Goal: Task Accomplishment & Management: Use online tool/utility

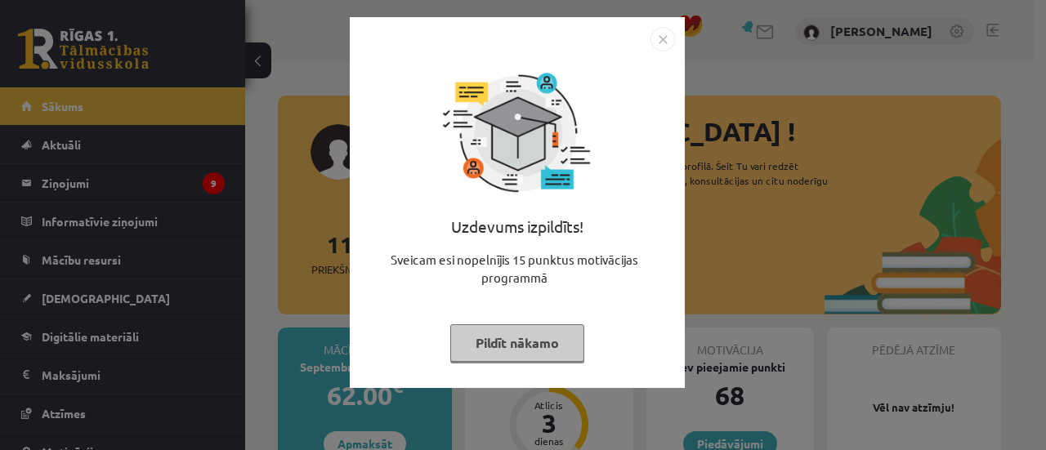
click at [515, 343] on button "Pildīt nākamo" at bounding box center [517, 343] width 134 height 38
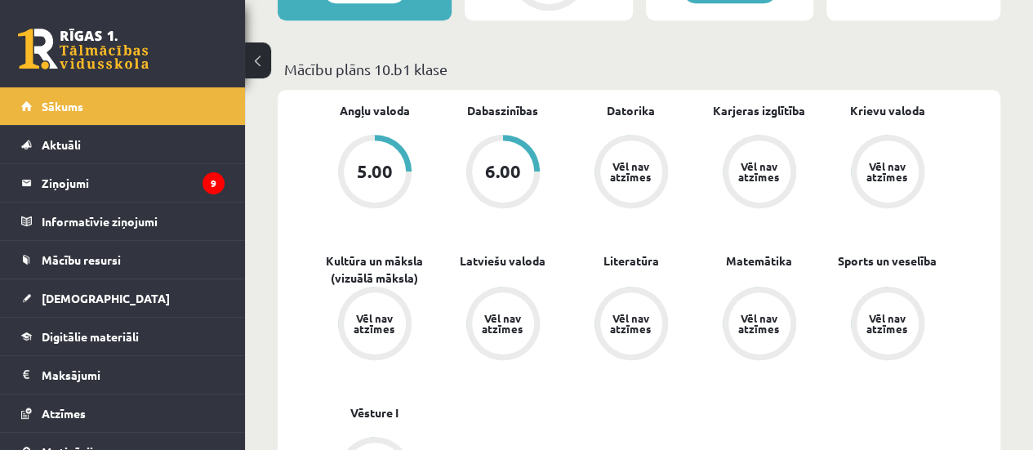
scroll to position [455, 0]
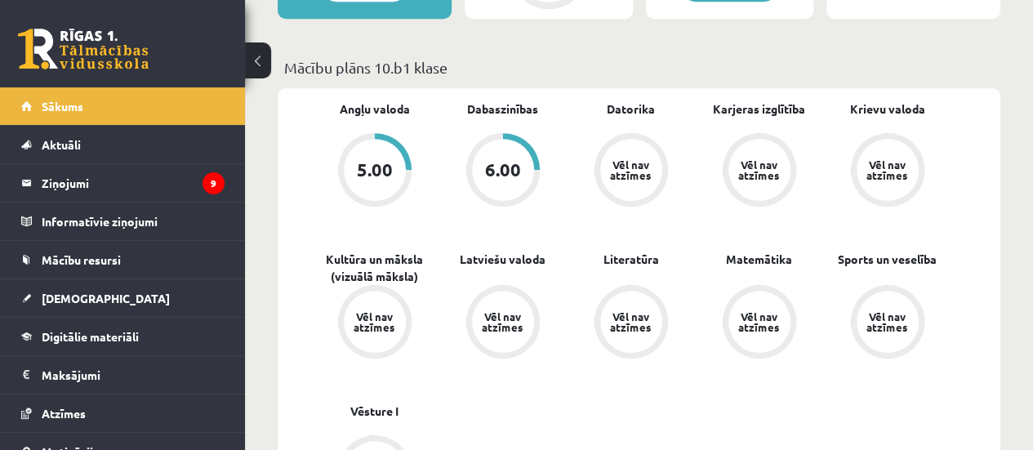
click at [516, 156] on div "6.00" at bounding box center [503, 170] width 62 height 62
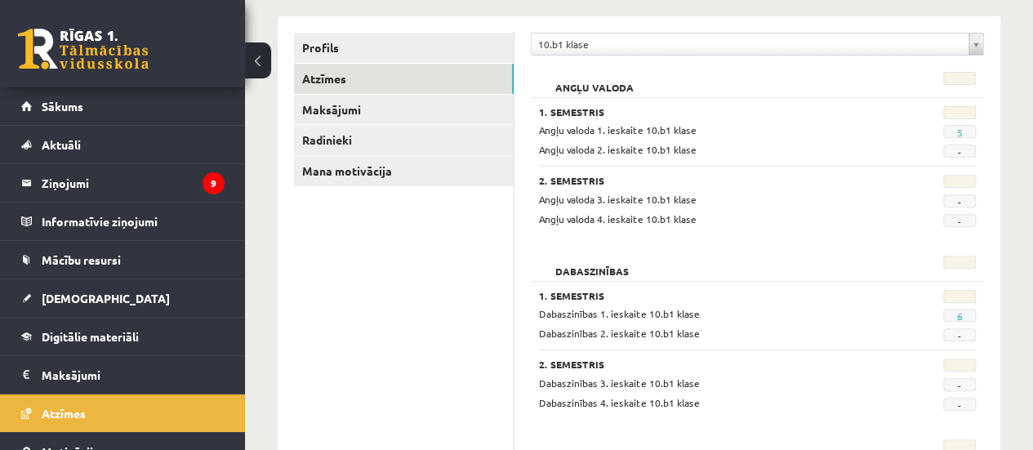
scroll to position [196, 0]
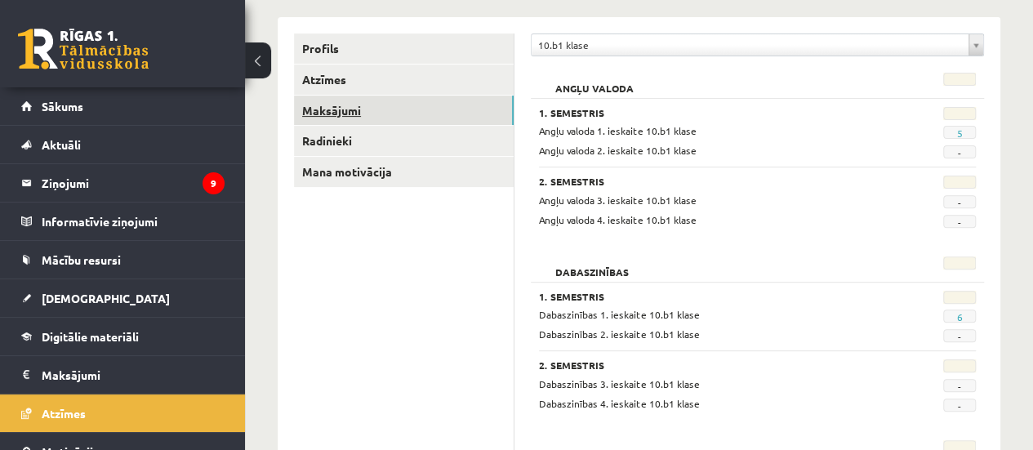
click at [444, 108] on link "Maksājumi" at bounding box center [404, 111] width 220 height 30
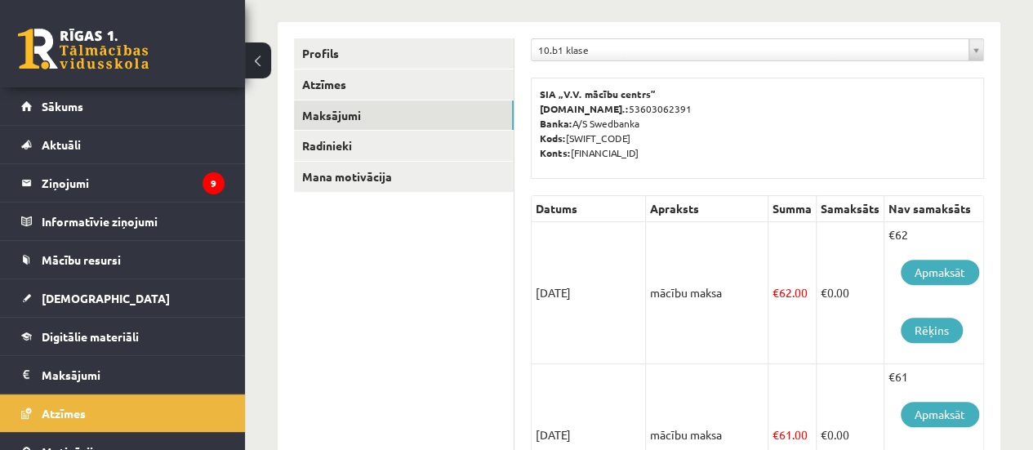
scroll to position [181, 0]
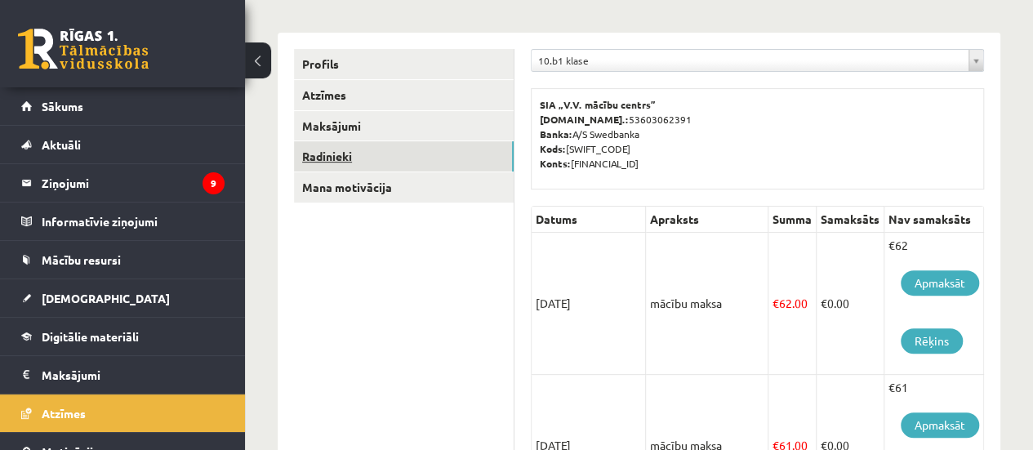
click at [423, 159] on link "Radinieki" at bounding box center [404, 156] width 220 height 30
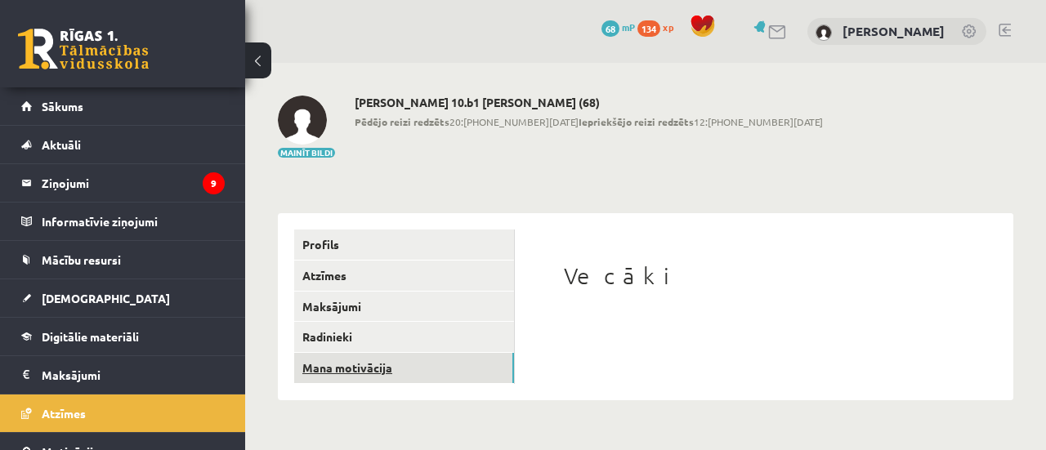
click at [390, 364] on link "Mana motivācija" at bounding box center [404, 368] width 220 height 30
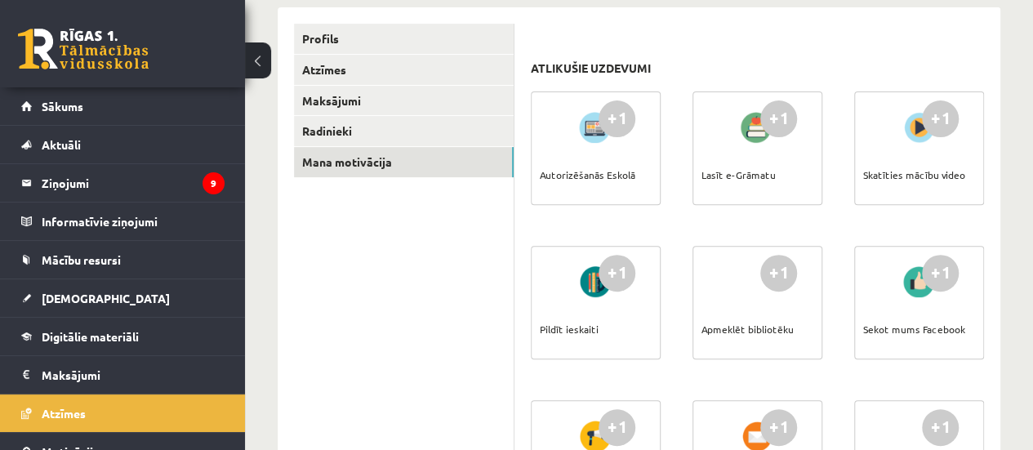
scroll to position [205, 0]
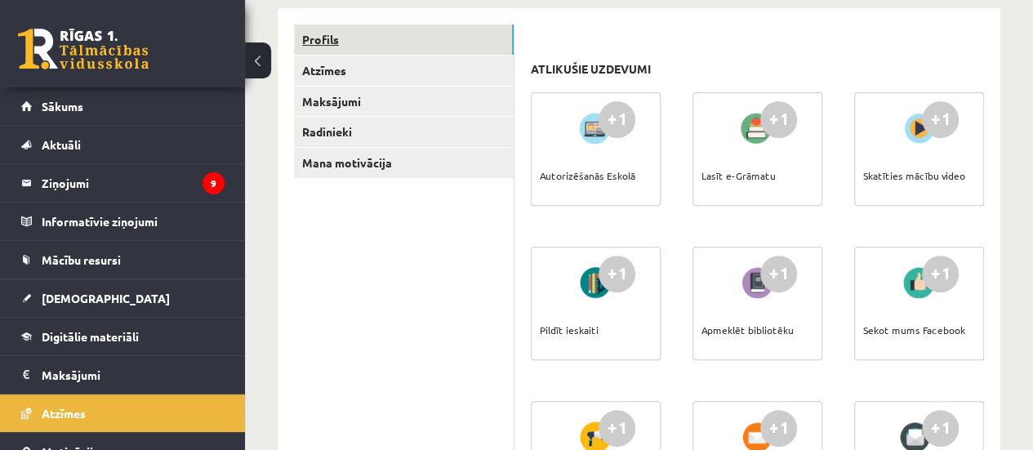
click at [417, 51] on link "Profils" at bounding box center [404, 40] width 220 height 30
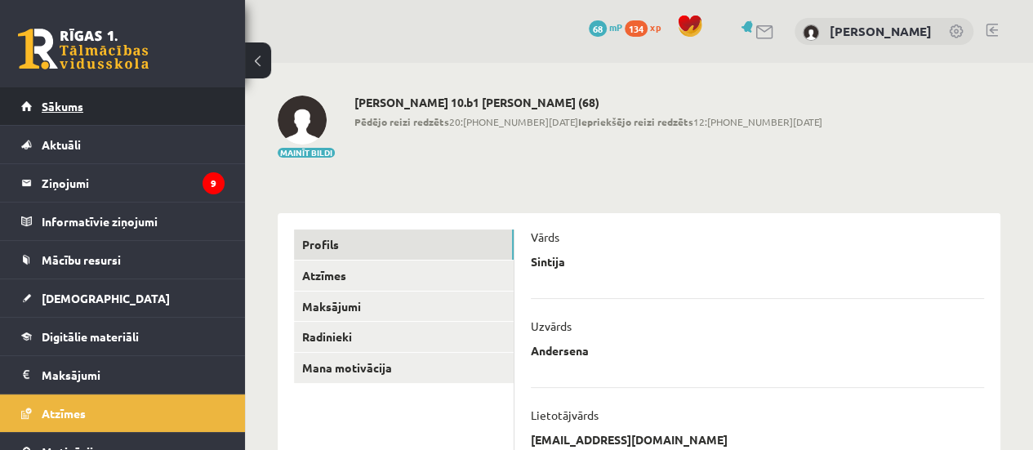
click at [158, 105] on link "Sākums" at bounding box center [122, 106] width 203 height 38
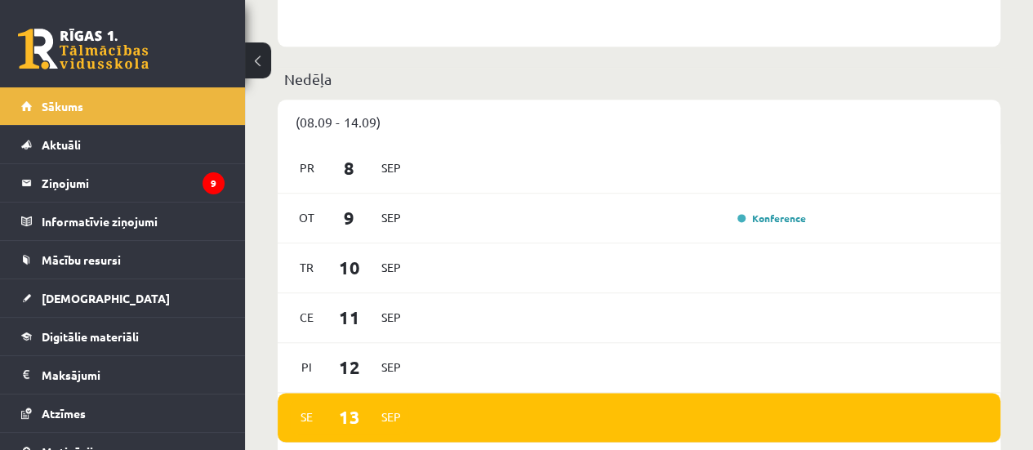
scroll to position [975, 0]
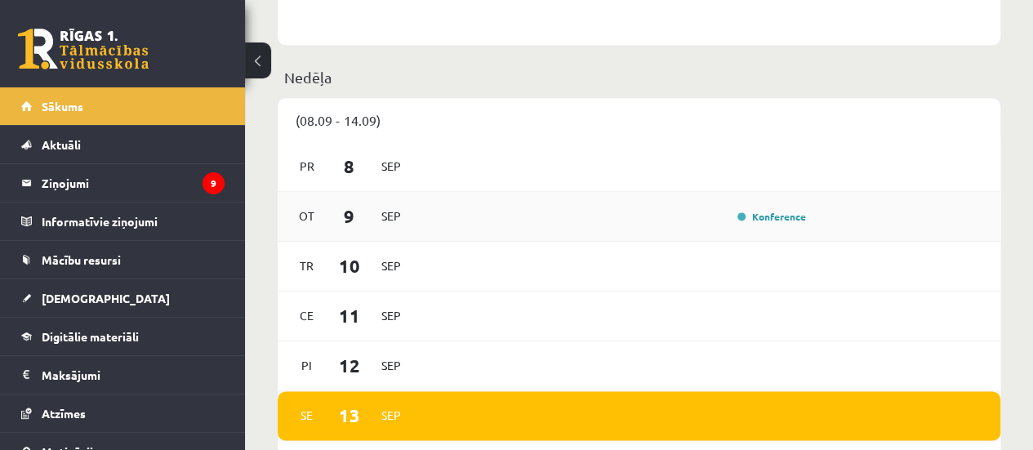
click at [719, 209] on div "Konference" at bounding box center [616, 217] width 391 height 18
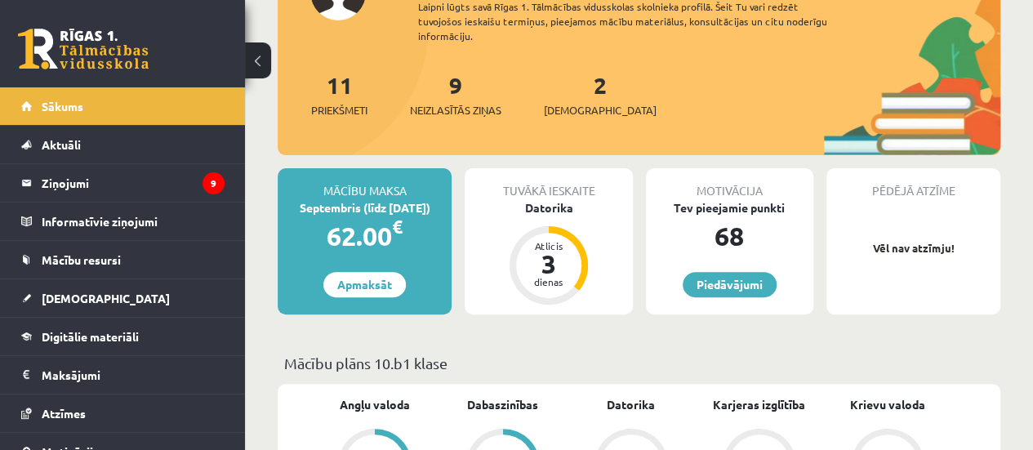
scroll to position [158, 0]
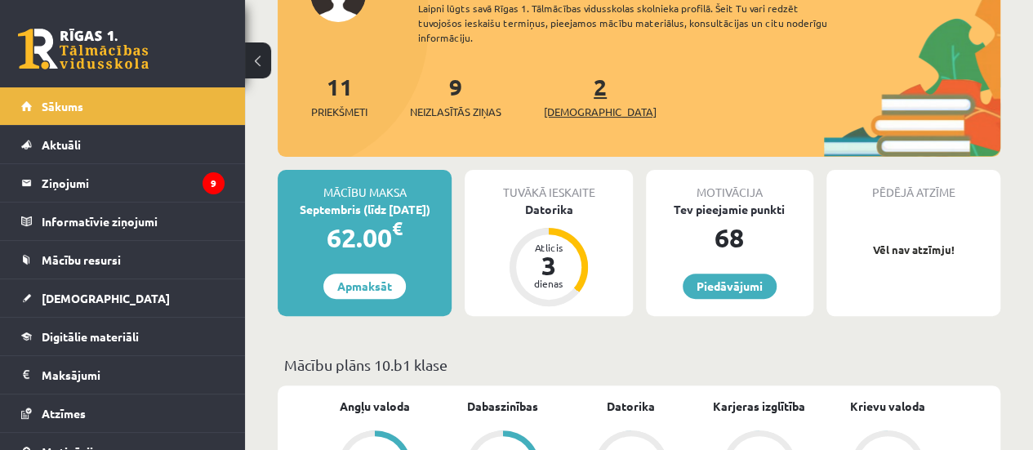
click at [569, 89] on link "2 Ieskaites" at bounding box center [600, 96] width 113 height 48
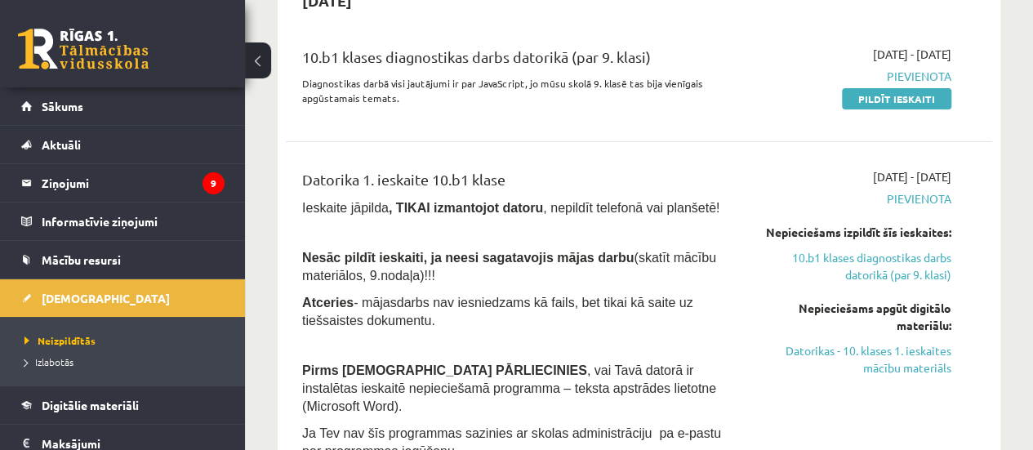
scroll to position [184, 0]
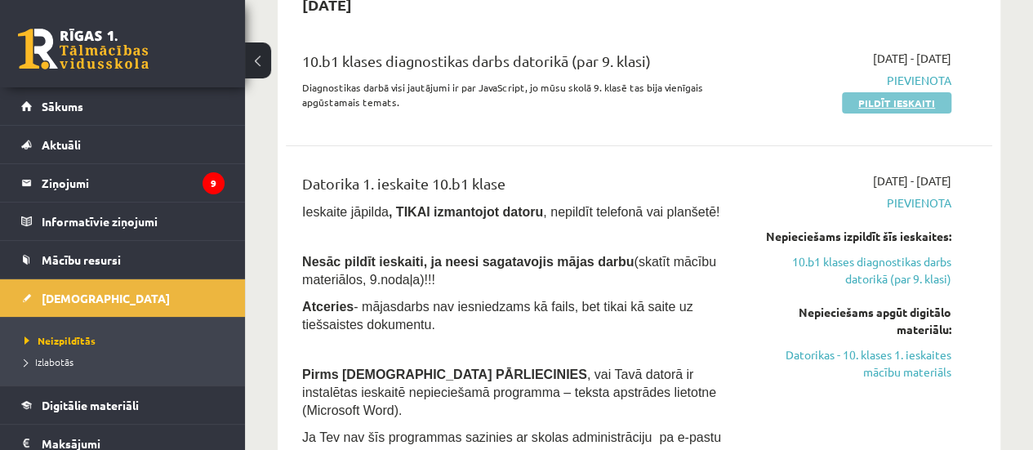
click at [869, 105] on link "Pildīt ieskaiti" at bounding box center [896, 102] width 109 height 21
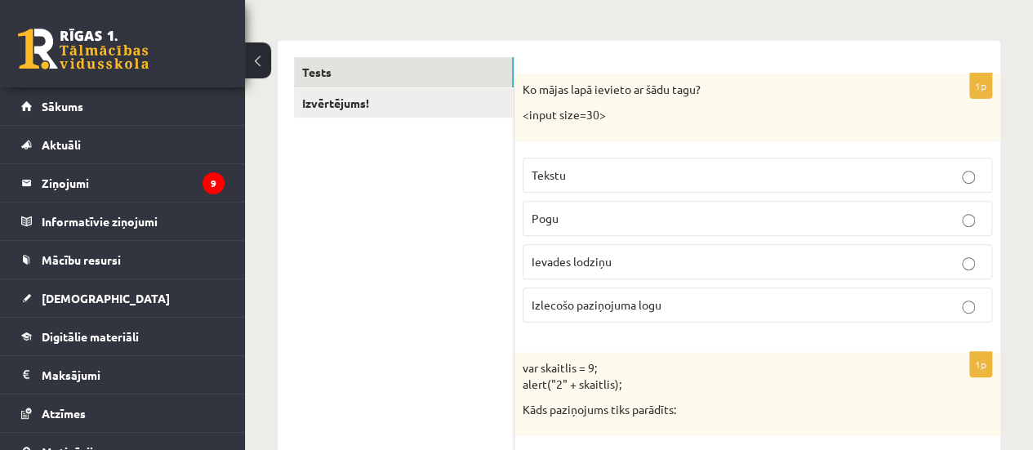
scroll to position [261, 0]
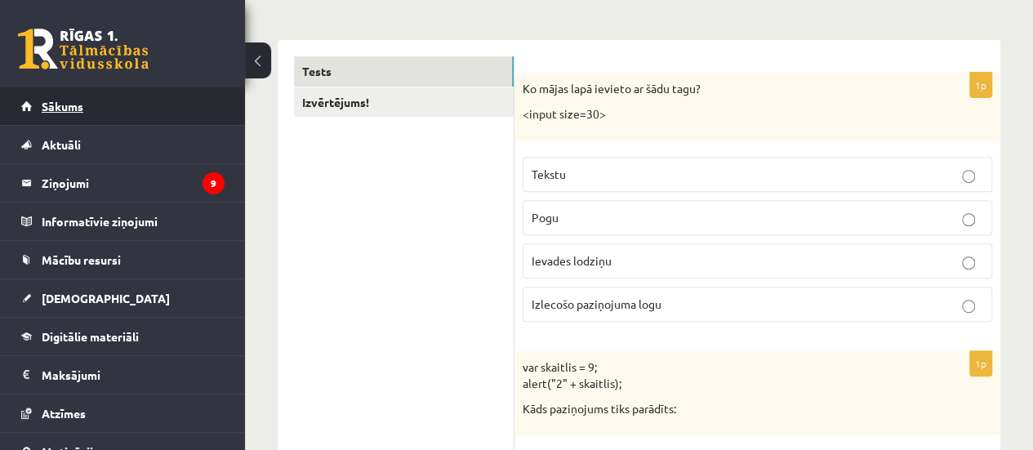
click at [121, 94] on link "Sākums" at bounding box center [122, 106] width 203 height 38
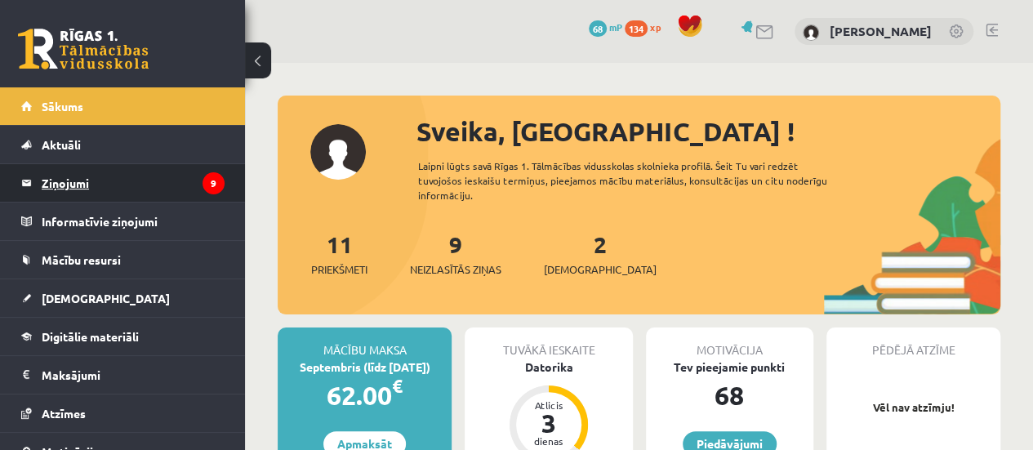
click at [101, 179] on legend "Ziņojumi 9" at bounding box center [133, 183] width 183 height 38
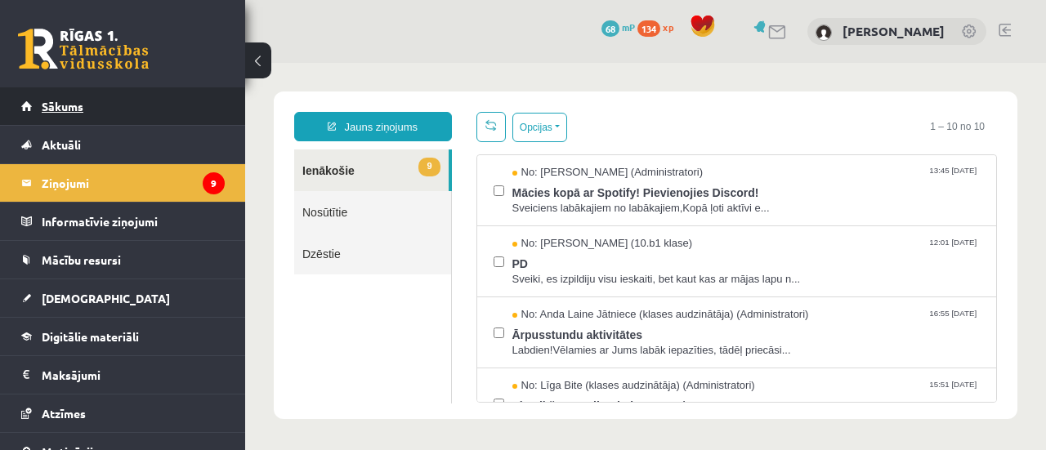
click at [62, 96] on link "Sākums" at bounding box center [122, 106] width 203 height 38
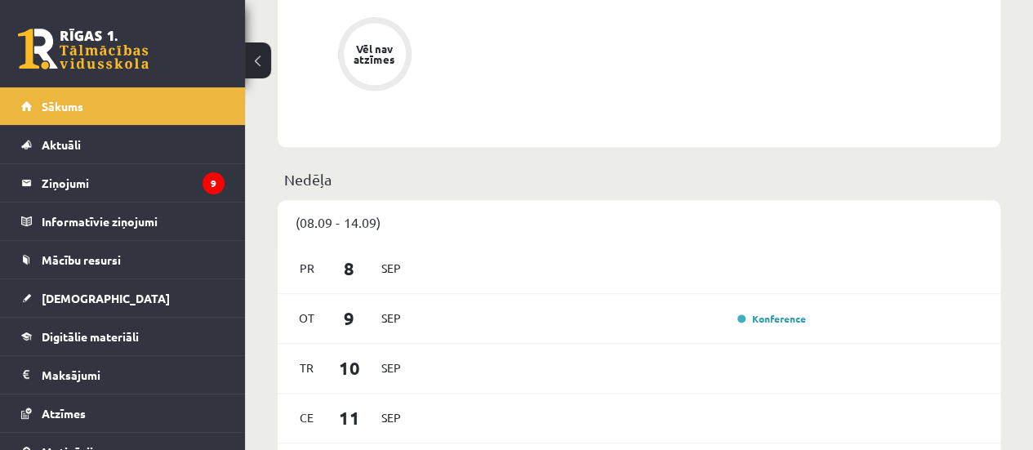
scroll to position [892, 0]
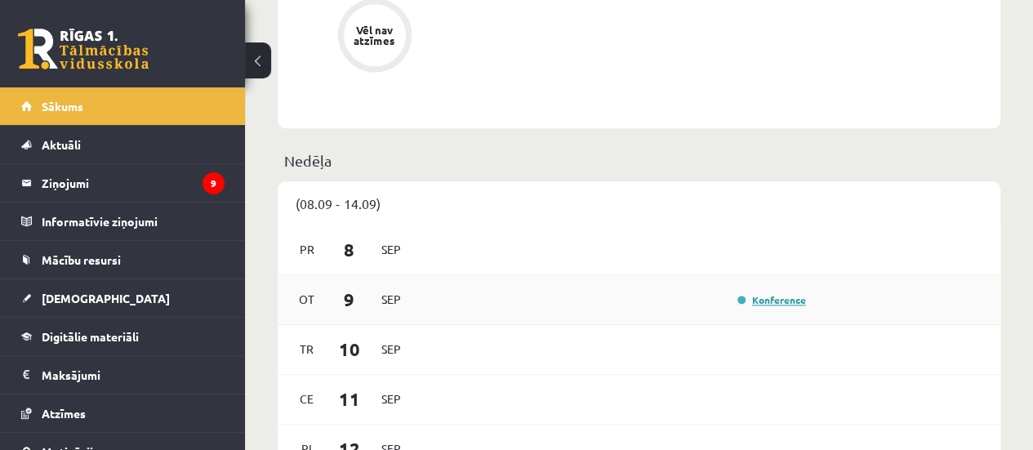
click at [766, 304] on link "Konference" at bounding box center [772, 299] width 69 height 13
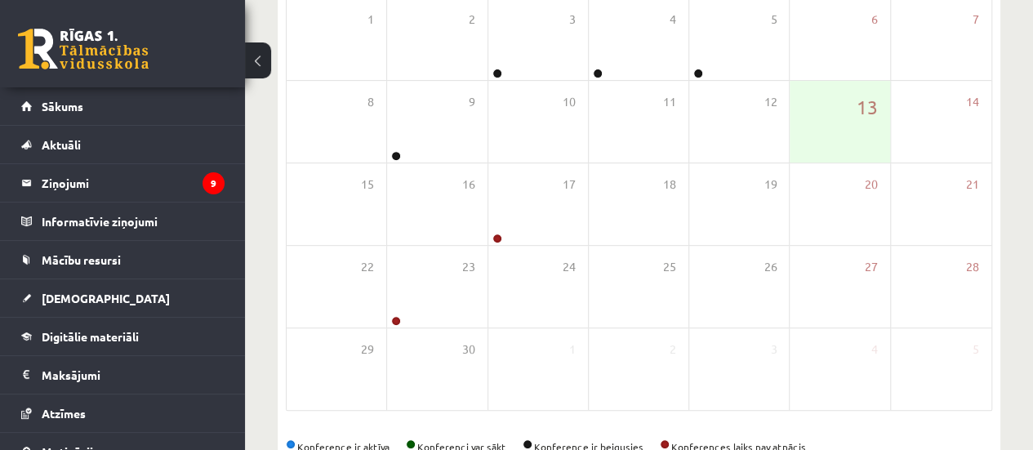
scroll to position [275, 0]
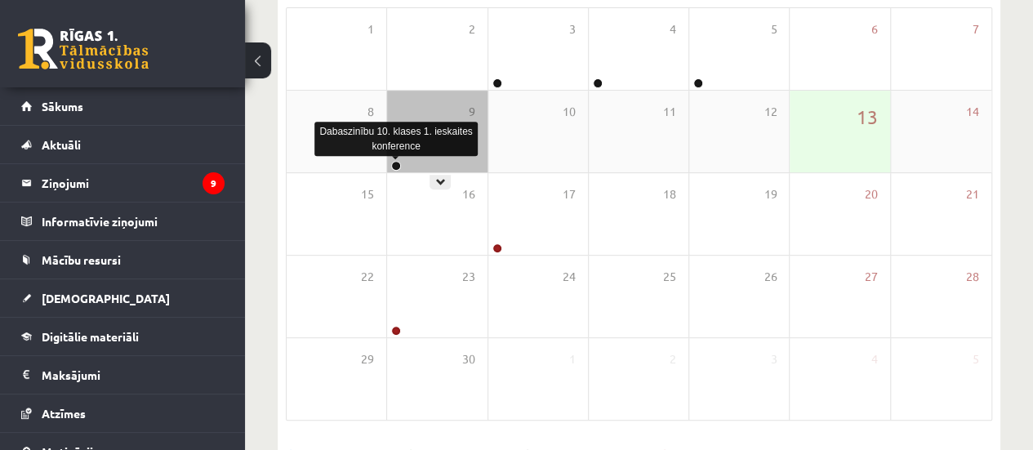
click at [394, 166] on link at bounding box center [396, 166] width 10 height 10
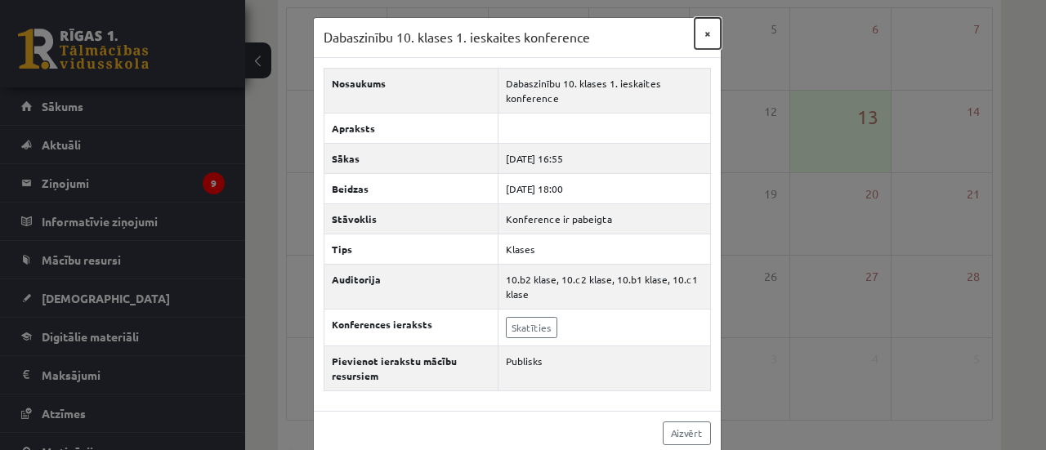
click at [698, 35] on button "×" at bounding box center [707, 33] width 26 height 31
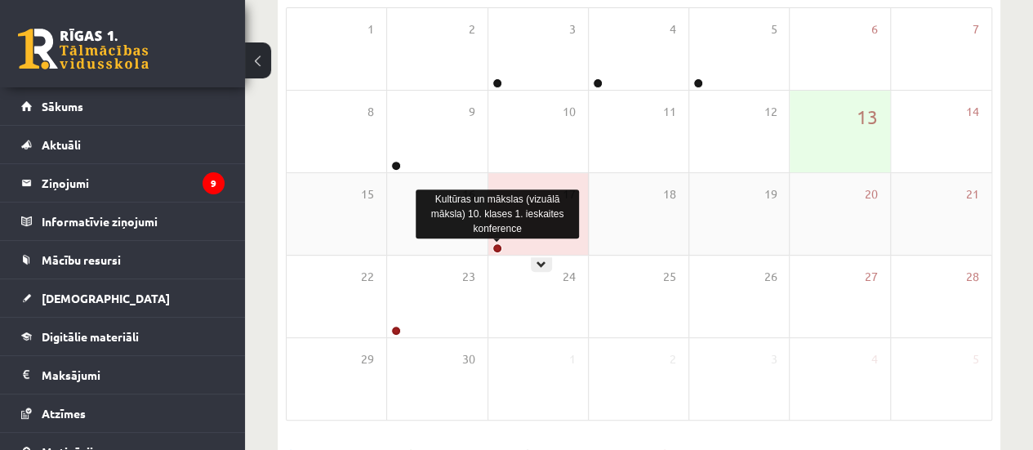
click at [497, 250] on link at bounding box center [498, 248] width 10 height 10
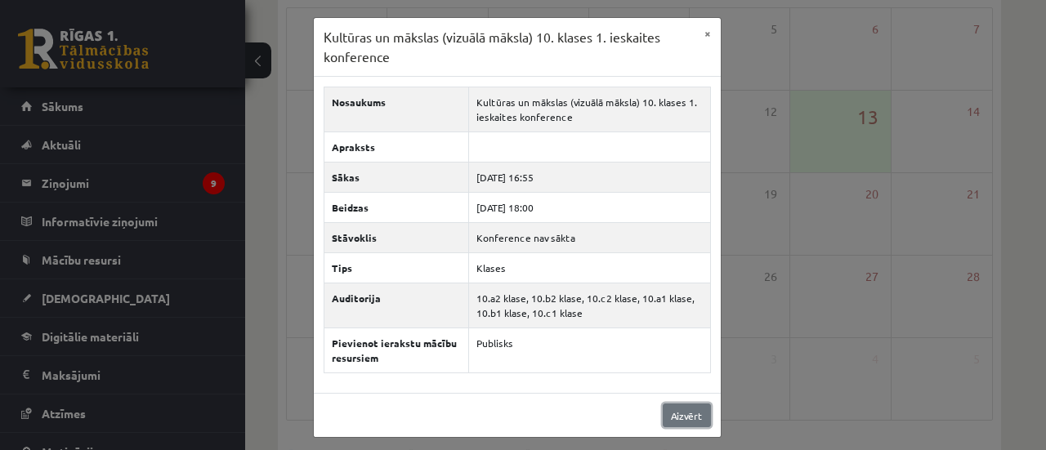
click at [677, 409] on link "Aizvērt" at bounding box center [687, 416] width 48 height 24
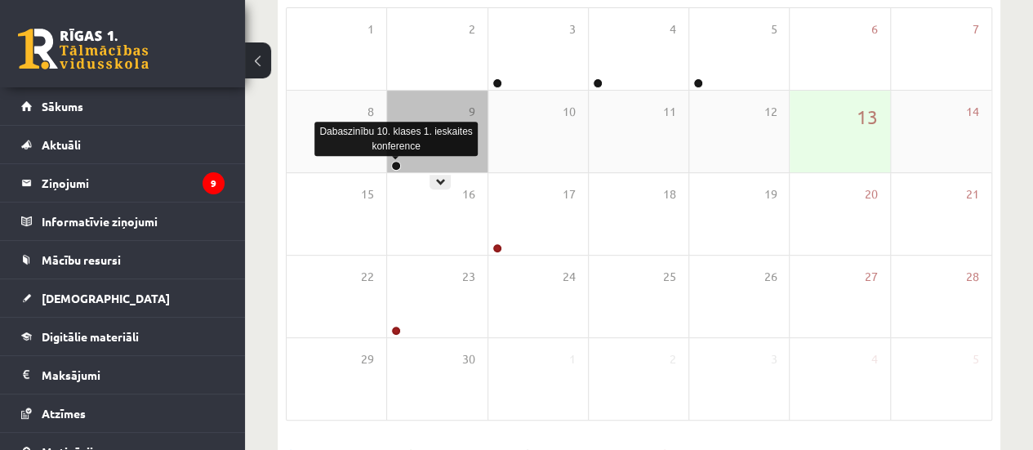
click at [395, 163] on link at bounding box center [396, 166] width 10 height 10
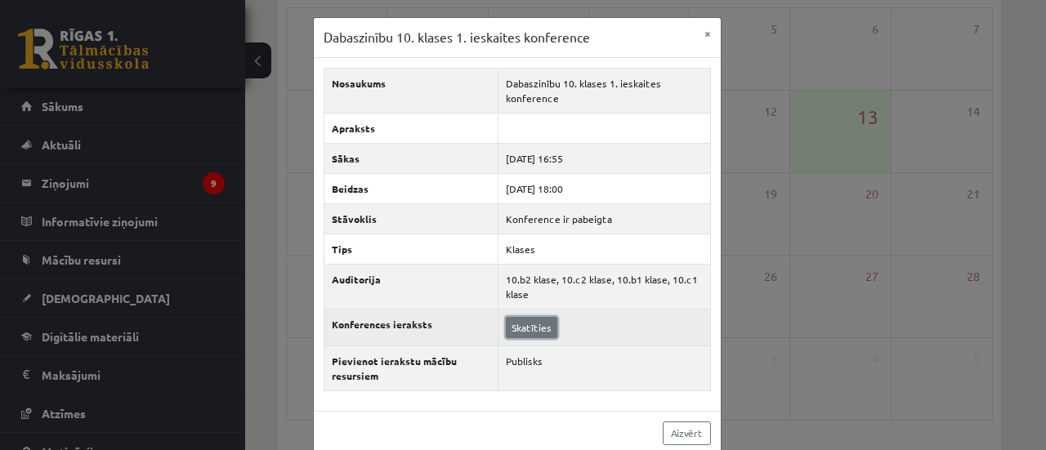
click at [535, 317] on link "Skatīties" at bounding box center [531, 327] width 51 height 21
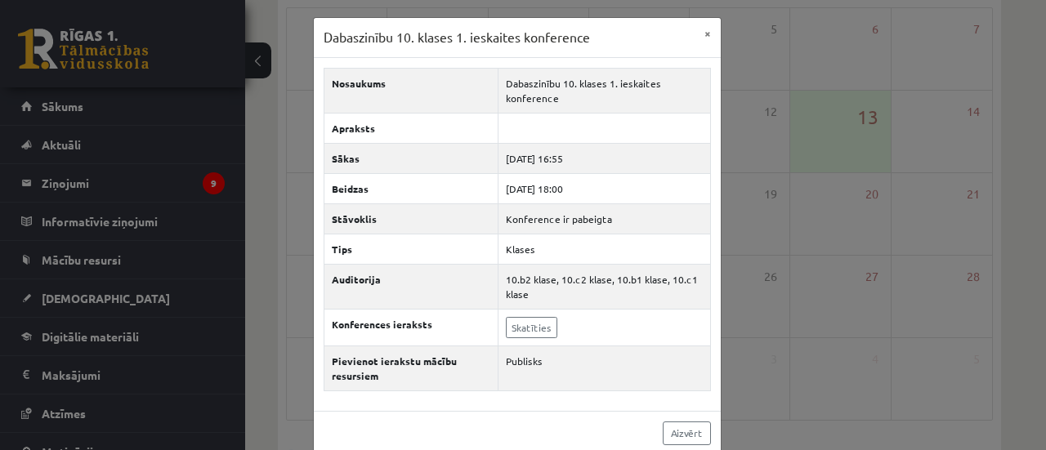
click at [183, 9] on div "Dabaszinību 10. klases 1. ieskaites konference × Nosaukums Dabaszinību 10. klas…" at bounding box center [523, 225] width 1046 height 450
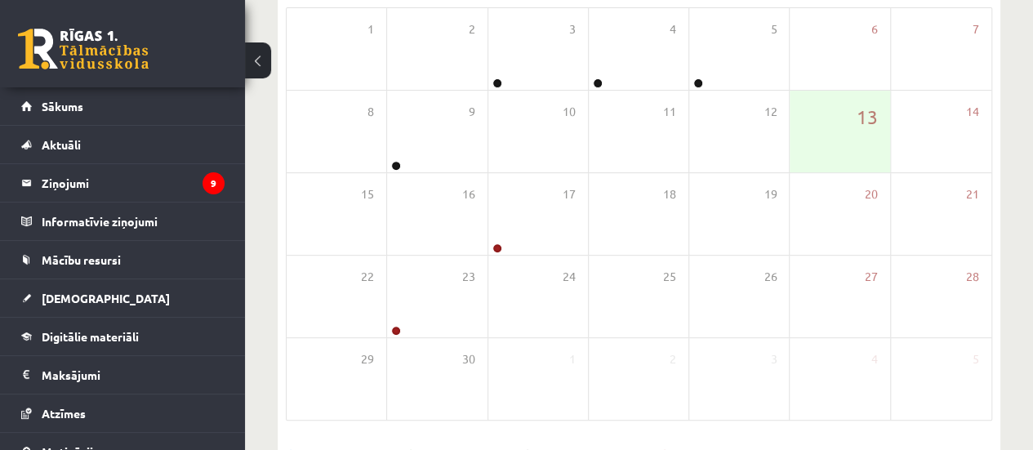
click at [119, 55] on link at bounding box center [83, 49] width 131 height 41
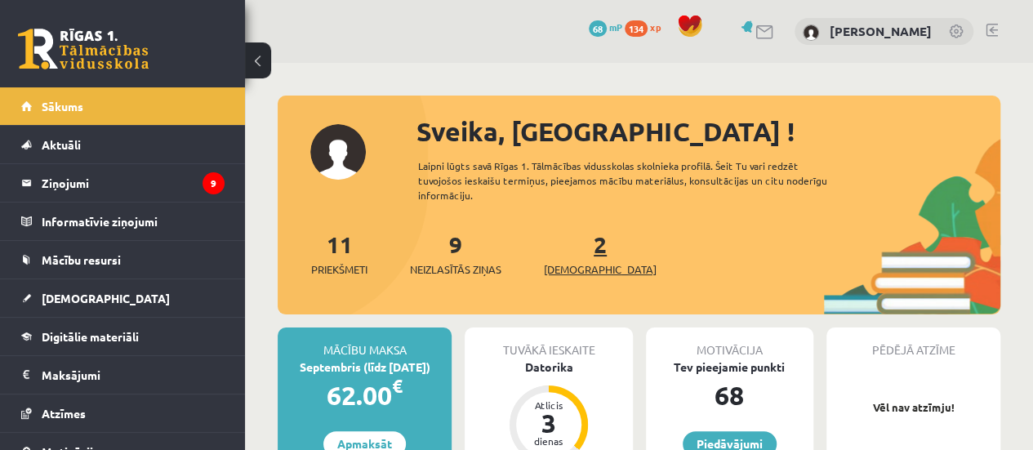
click at [578, 270] on span "[DEMOGRAPHIC_DATA]" at bounding box center [600, 269] width 113 height 16
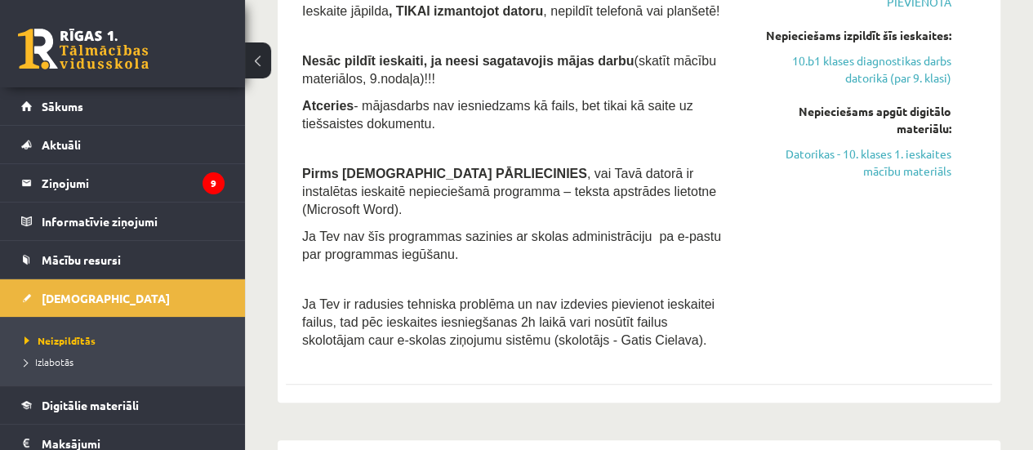
scroll to position [417, 0]
click at [83, 258] on span "Mācību resursi" at bounding box center [81, 259] width 79 height 15
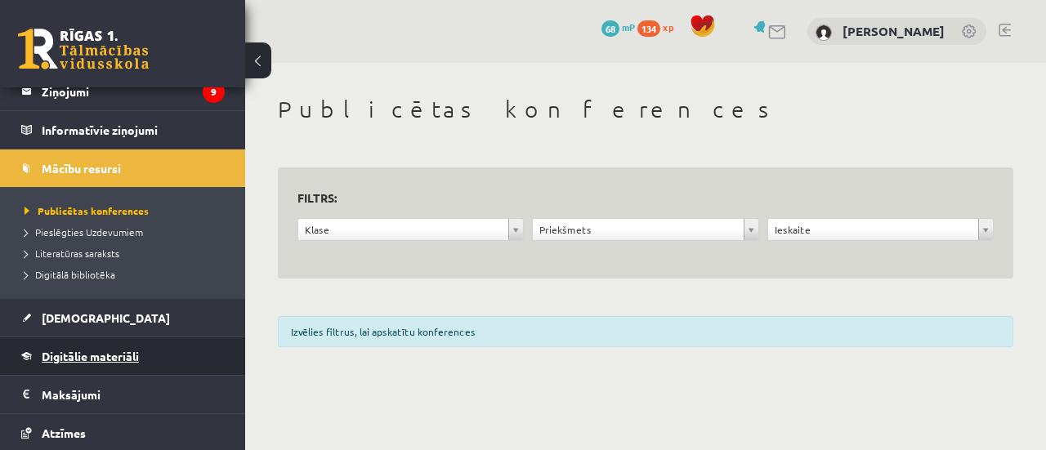
scroll to position [84, 0]
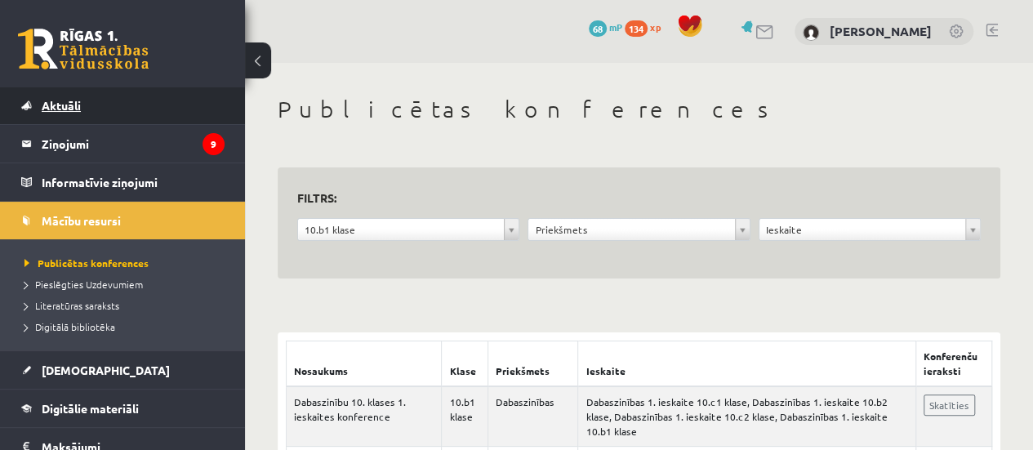
click at [114, 104] on link "Aktuāli" at bounding box center [122, 106] width 203 height 38
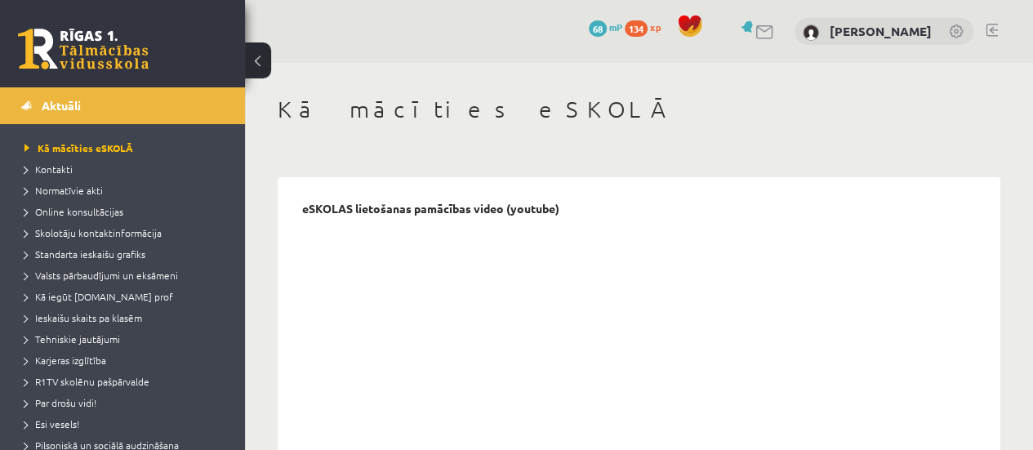
click at [101, 60] on link at bounding box center [83, 49] width 131 height 41
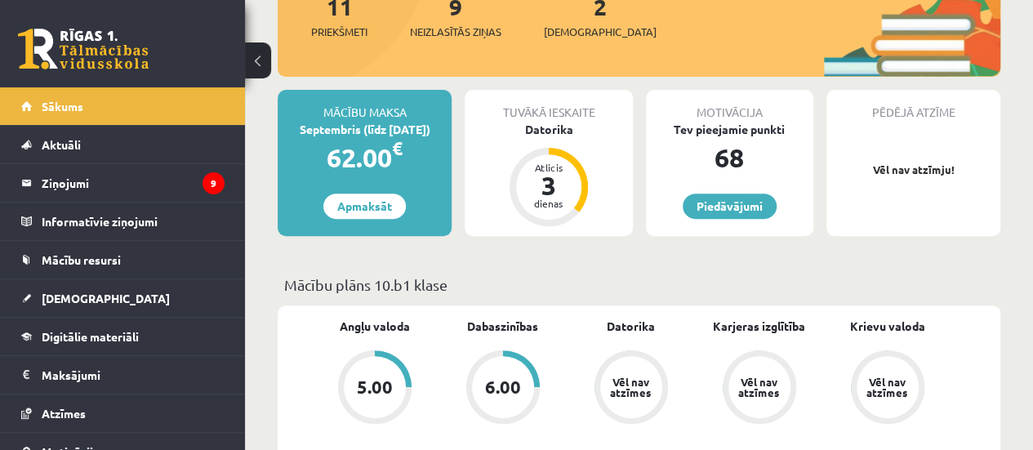
scroll to position [233, 0]
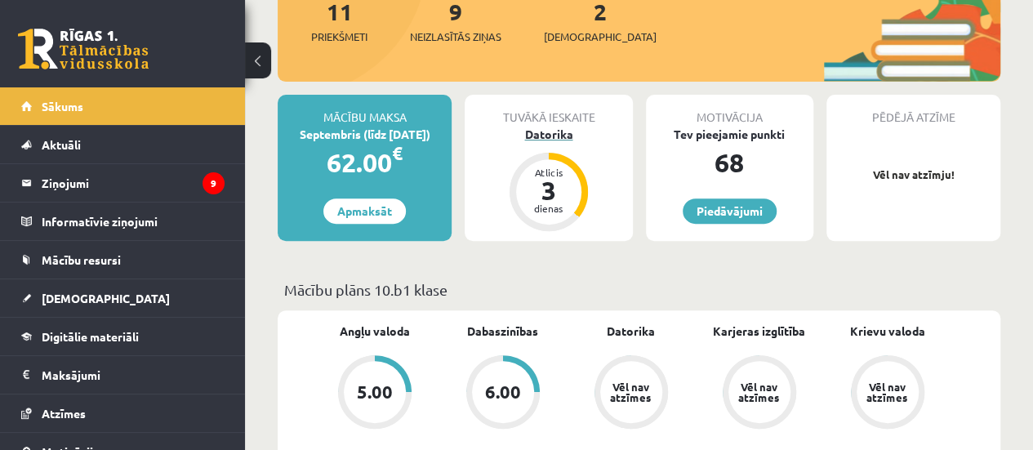
click at [551, 158] on div "Atlicis 3 dienas" at bounding box center [549, 192] width 78 height 78
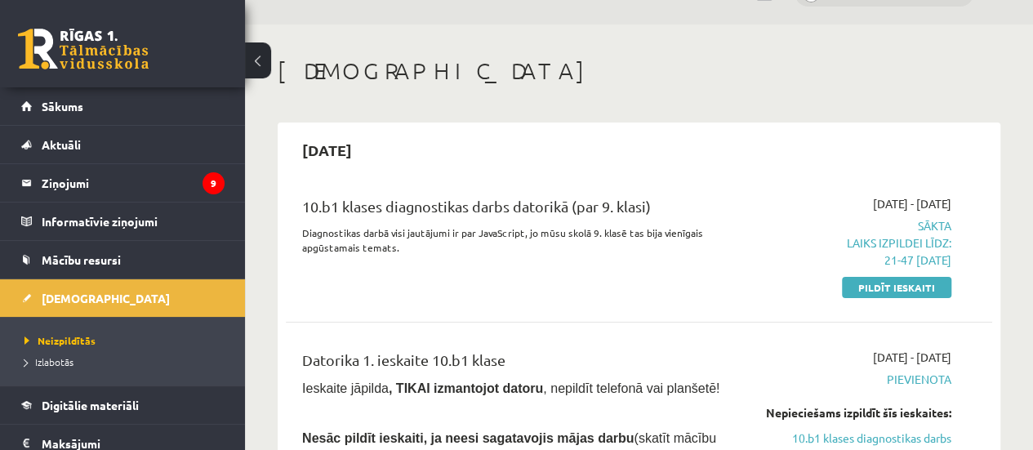
scroll to position [39, 0]
click at [904, 291] on link "Pildīt ieskaiti" at bounding box center [896, 286] width 109 height 21
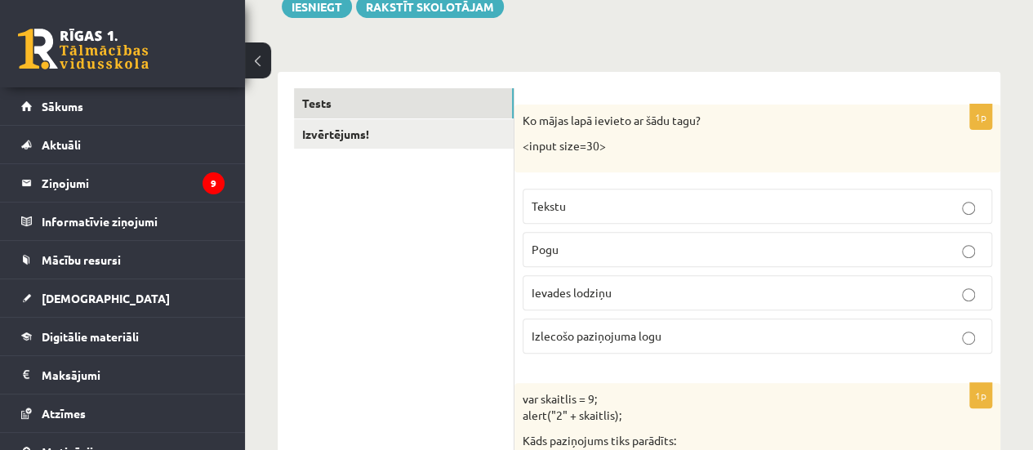
scroll to position [226, 0]
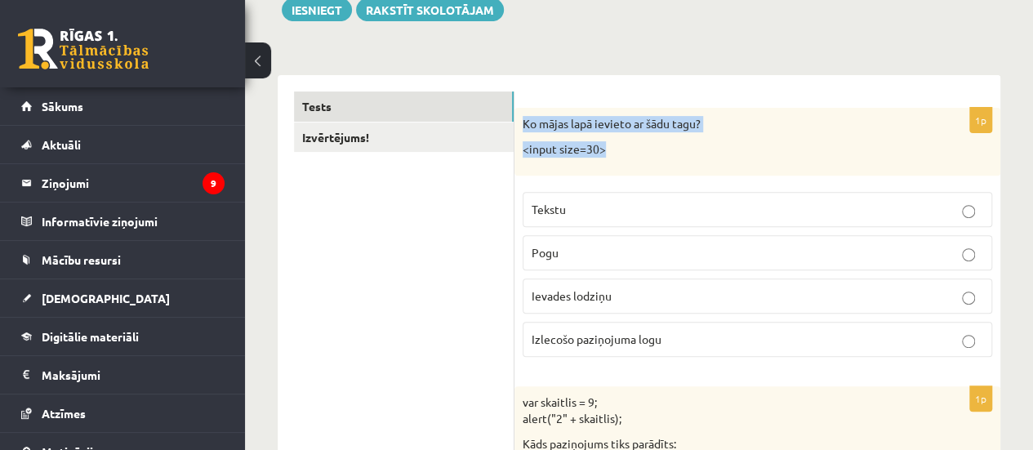
drag, startPoint x: 524, startPoint y: 125, endPoint x: 628, endPoint y: 158, distance: 108.8
click at [628, 158] on div "Ko mājas lapā ievieto ar šādu tagu? <input size=30>" at bounding box center [758, 142] width 486 height 68
copy div "Ko mājas lapā ievieto ar šādu tagu? <input size=30>"
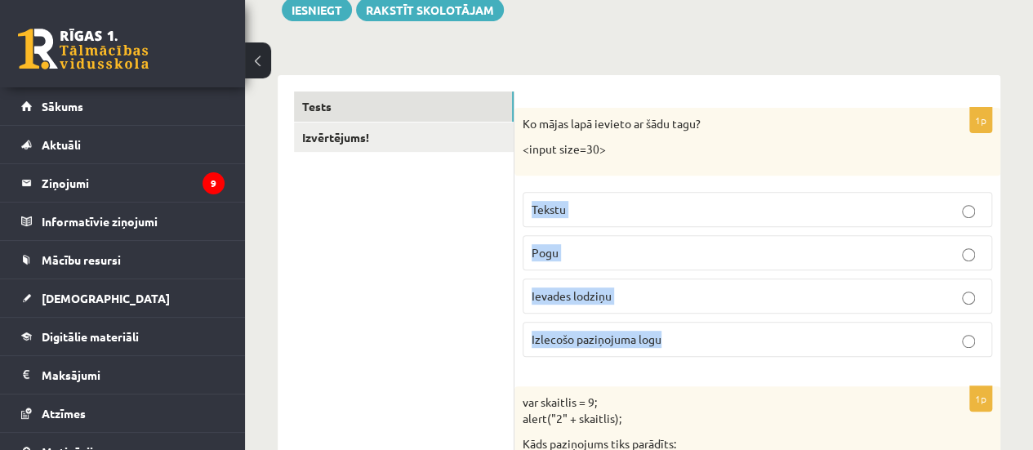
drag, startPoint x: 533, startPoint y: 203, endPoint x: 682, endPoint y: 331, distance: 195.8
click at [682, 331] on fieldset "Tekstu [GEOGRAPHIC_DATA] Ievades lodziņu Izlecošo paziņojuma logu" at bounding box center [758, 273] width 470 height 178
copy fieldset "Tekstu Pogu Ievades lodziņu Izlecošo paziņojuma logu"
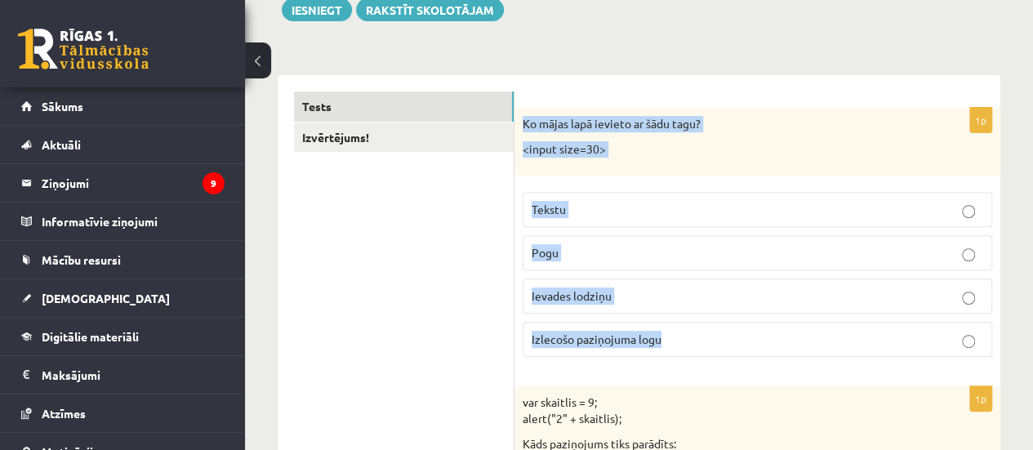
drag, startPoint x: 524, startPoint y: 119, endPoint x: 750, endPoint y: 365, distance: 334.2
click at [750, 365] on div "1p Ko mājas lapā ievieto ar šādu tagu? <input size=30> Tekstu [GEOGRAPHIC_DATA]…" at bounding box center [758, 239] width 486 height 262
copy div "Ko mājas lapā ievieto ar šādu tagu? <input size=30> Tekstu Pogu Ievades lodziņu…"
click at [670, 288] on p "Ievades lodziņu" at bounding box center [758, 296] width 452 height 17
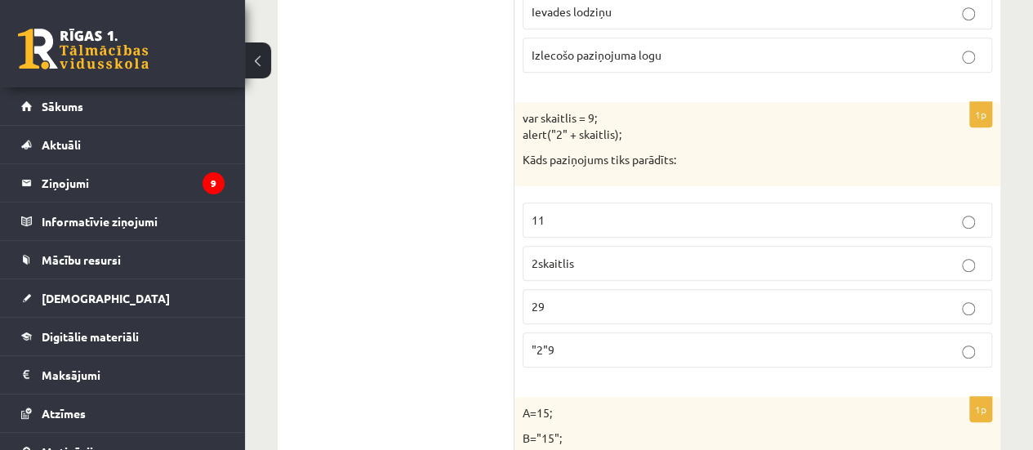
scroll to position [515, 0]
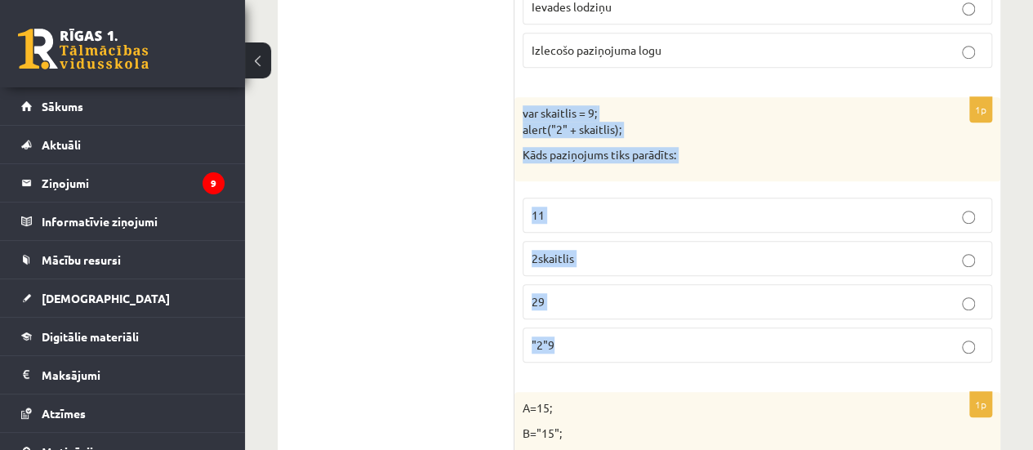
drag, startPoint x: 524, startPoint y: 110, endPoint x: 734, endPoint y: 364, distance: 330.1
click at [734, 364] on div "1p var skaitlis = 9; alert("2" + skaitlis); Kāds paziņojums tiks parādīts: 11 2…" at bounding box center [758, 236] width 486 height 279
copy div "var skaitlis = 9; alert("2" + skaitlis); Kāds paziņojums tiks parādīts: 11 2ska…"
click at [587, 288] on label "29" at bounding box center [758, 301] width 470 height 35
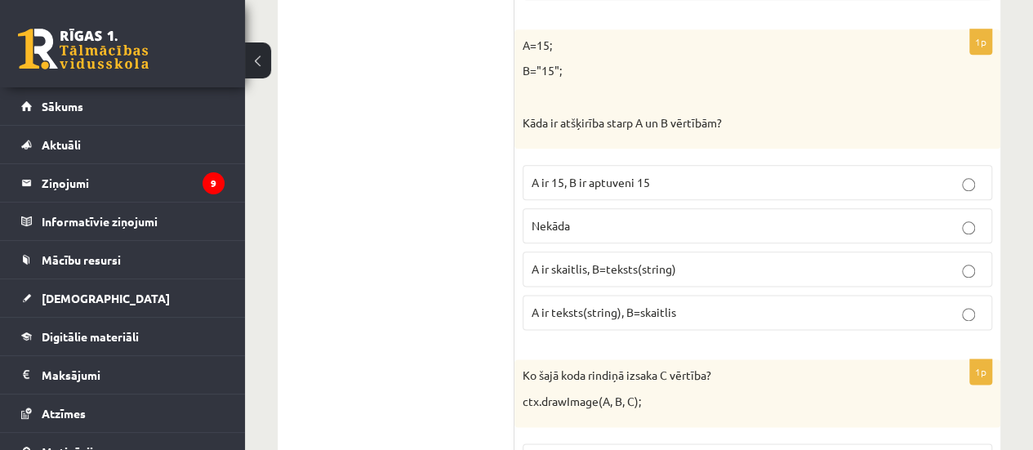
scroll to position [884, 0]
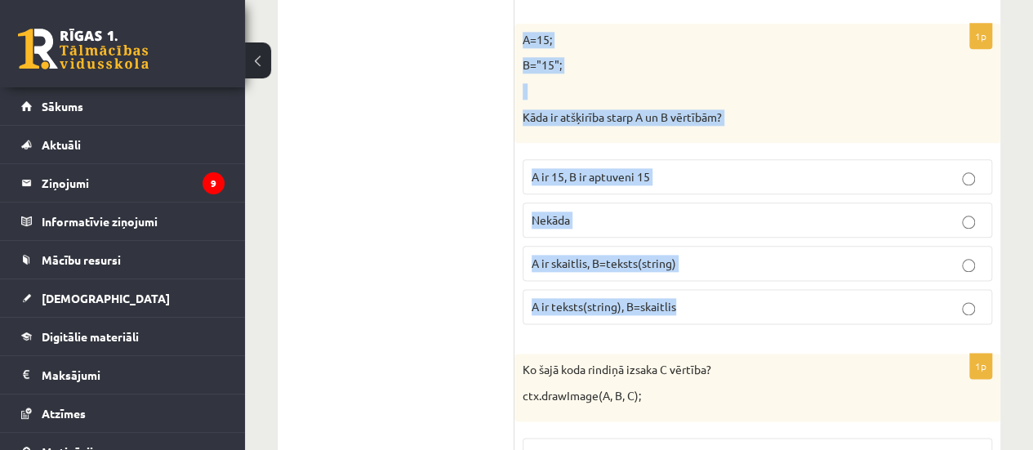
drag, startPoint x: 524, startPoint y: 38, endPoint x: 778, endPoint y: 322, distance: 380.1
click at [778, 322] on div "1p A=15; B="15"; Kāda ir atšķirība starp A un B vērtībām? A ir 15, B ir aptuven…" at bounding box center [758, 181] width 486 height 314
copy div "A=15; B="15"; Kāda ir atšķirība starp A un B vērtībām? A ir 15, B ir aptuveni 1…"
click at [726, 258] on p "A ir skaitlis, B=teksts(string)" at bounding box center [758, 263] width 452 height 17
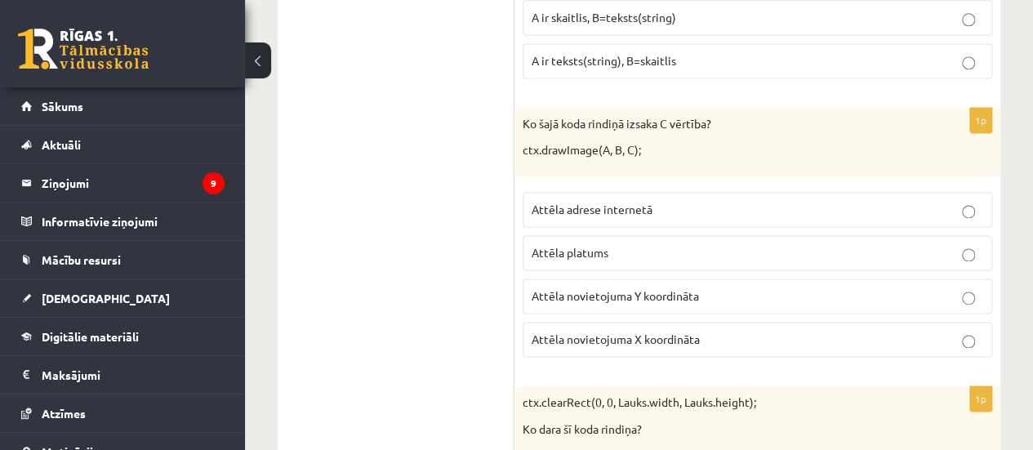
scroll to position [1132, 0]
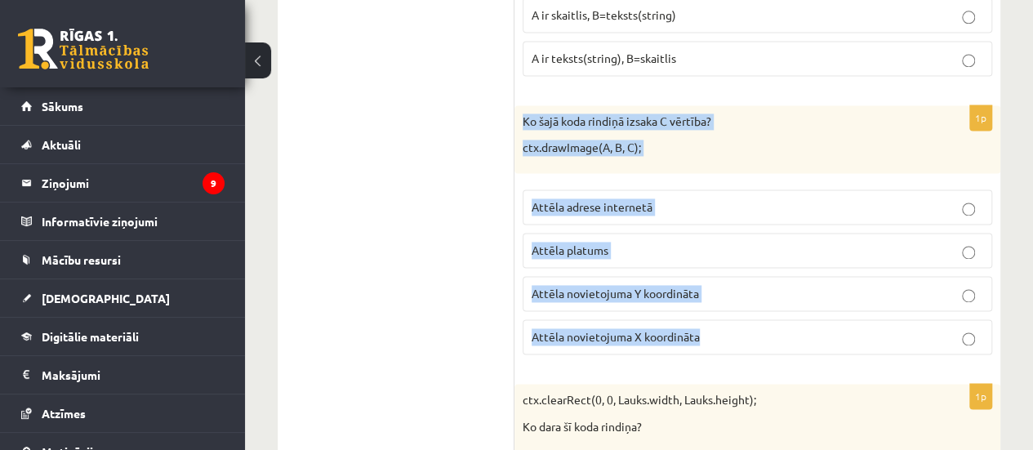
drag, startPoint x: 523, startPoint y: 112, endPoint x: 786, endPoint y: 344, distance: 350.8
click at [786, 344] on div "1p Ko šajā koda rindiņā izsaka C vērtība? ctx.drawImage(A, B, C); Attēla adrese…" at bounding box center [758, 236] width 486 height 262
copy div "Ko šajā koda rindiņā izsaka C vērtība? ctx.drawImage(A, B, C); Attēla adrese in…"
click at [753, 290] on p "Attēla novietojuma Y koordināta" at bounding box center [758, 293] width 452 height 17
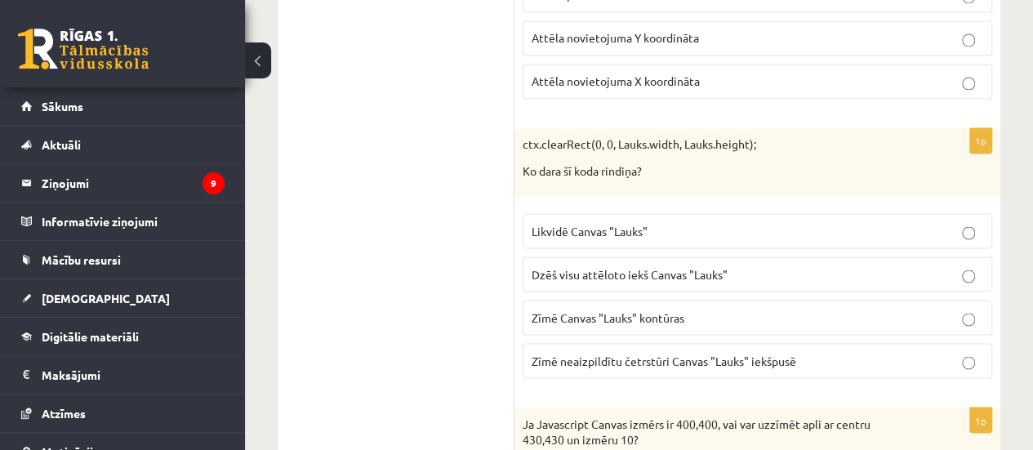
scroll to position [1389, 0]
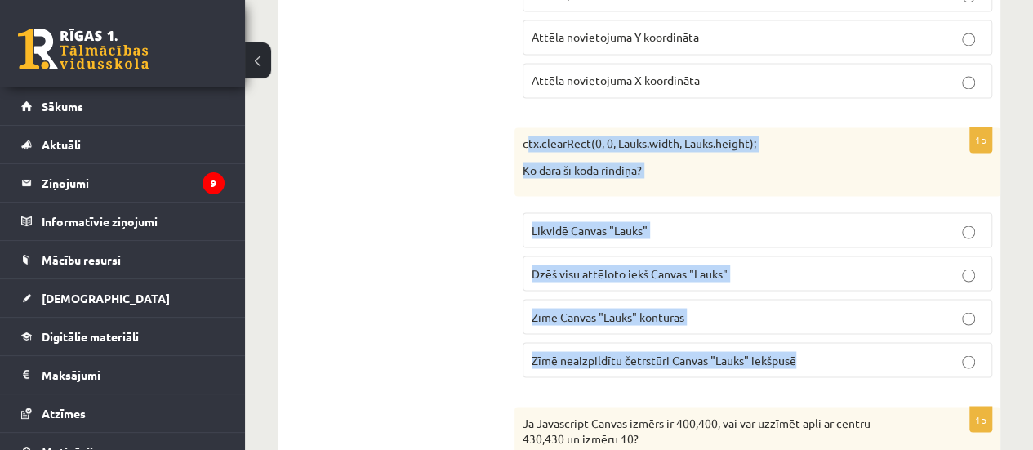
drag, startPoint x: 525, startPoint y: 136, endPoint x: 834, endPoint y: 360, distance: 381.4
click at [834, 360] on div "1p ctx.clearRect(0, 0, Lauks.width, Lauks.height); Ko dara šī koda rindiņa? Lik…" at bounding box center [758, 258] width 486 height 262
copy div "ctx.clearRect(0, 0, Lauks.width, Lauks.height); Ko dara šī koda rindiņa? Likvid…"
click at [771, 265] on p "Dzēš visu attēloto iekš Canvas "Lauks"" at bounding box center [758, 273] width 452 height 17
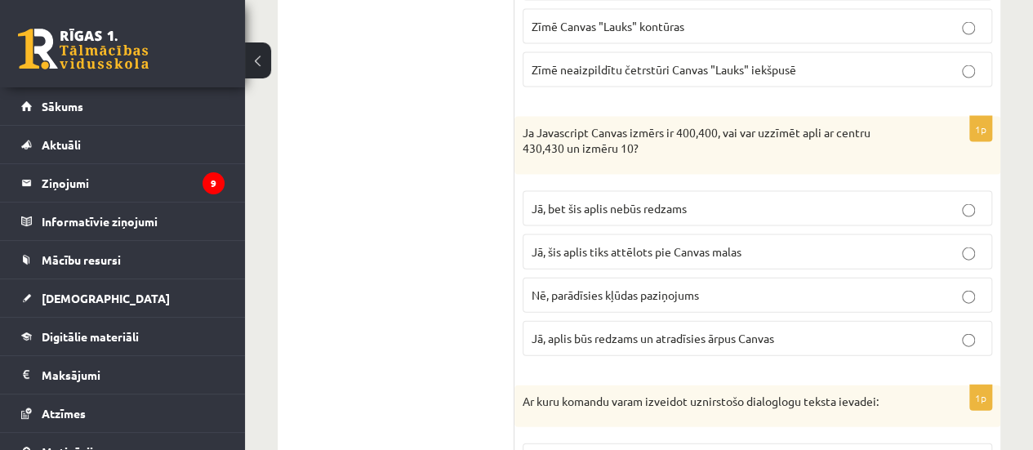
scroll to position [1680, 0]
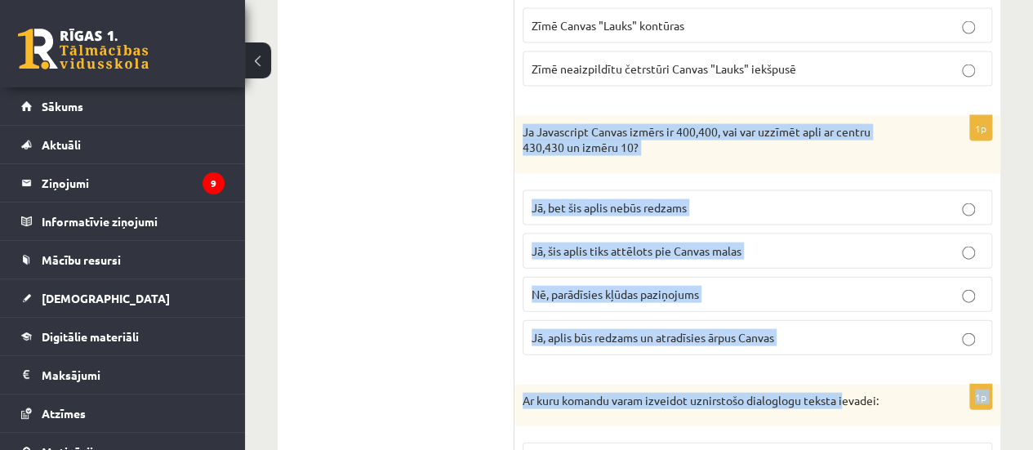
drag, startPoint x: 524, startPoint y: 122, endPoint x: 847, endPoint y: 359, distance: 400.3
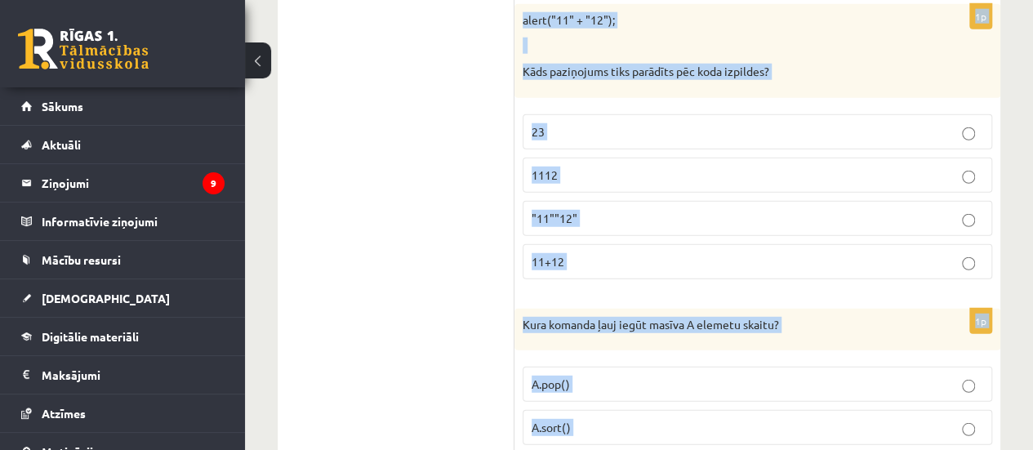
scroll to position [8379, 0]
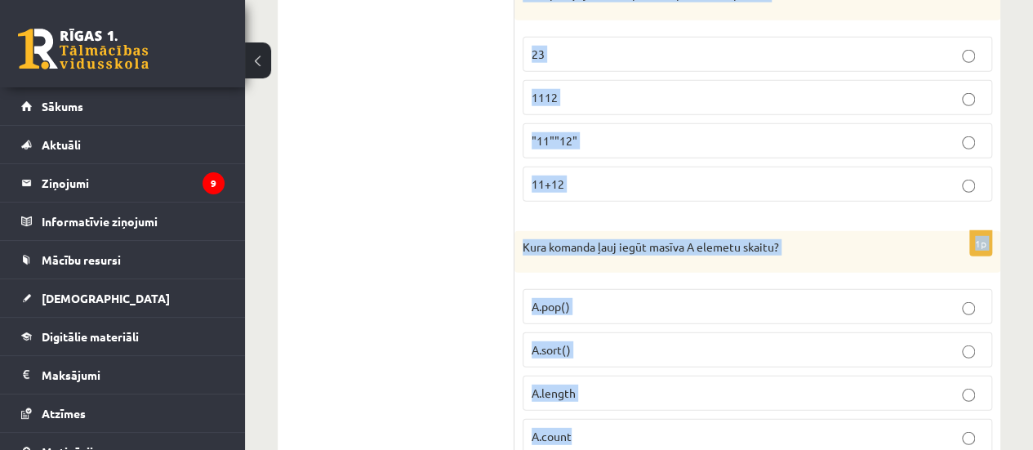
drag, startPoint x: 524, startPoint y: 120, endPoint x: 905, endPoint y: 453, distance: 506.0
copy form "Ja Javascript Canvas izmērs ir 400,400, vai var uzzīmēt apli ar centru 430,430 …"
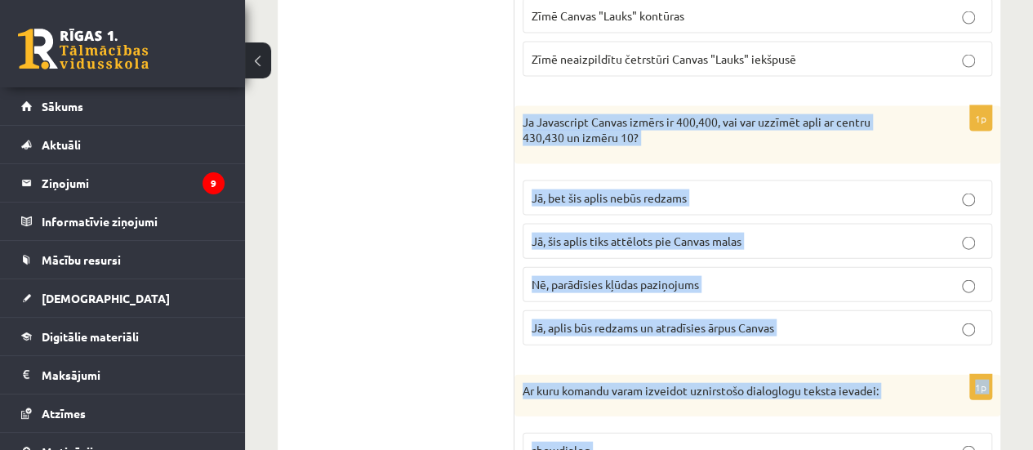
scroll to position [1716, 0]
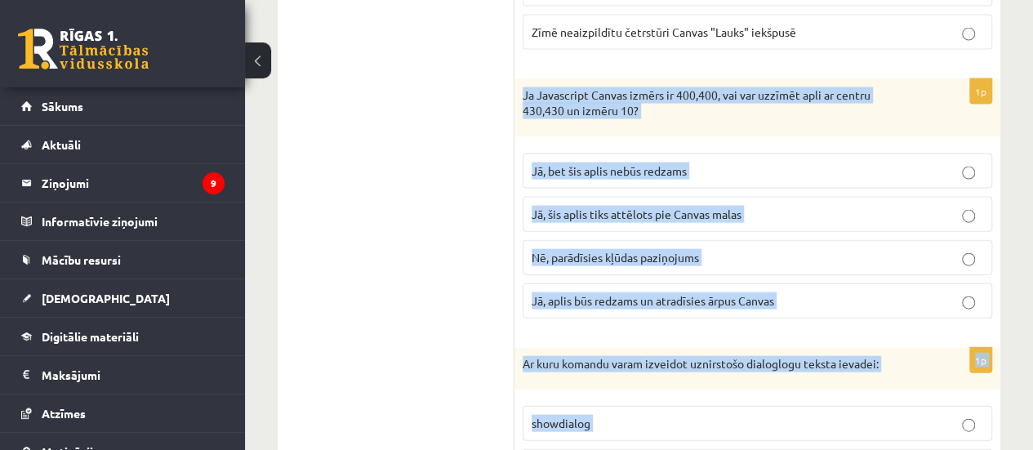
drag, startPoint x: 828, startPoint y: 151, endPoint x: 789, endPoint y: 153, distance: 39.2
click at [789, 163] on p "Jā, bet šis aplis nebūs redzams" at bounding box center [758, 171] width 452 height 17
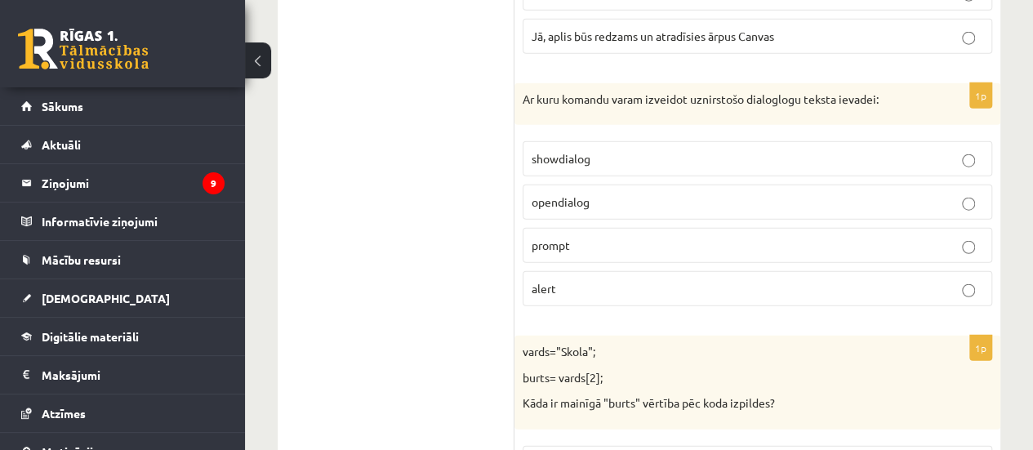
scroll to position [1983, 0]
click at [645, 235] on p "prompt" at bounding box center [758, 243] width 452 height 17
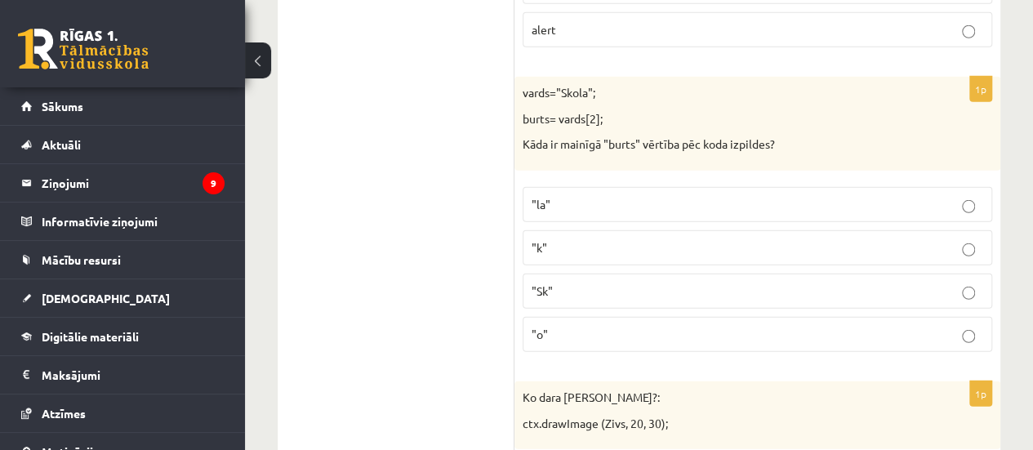
scroll to position [2241, 0]
click at [683, 316] on label ""o"" at bounding box center [758, 333] width 470 height 35
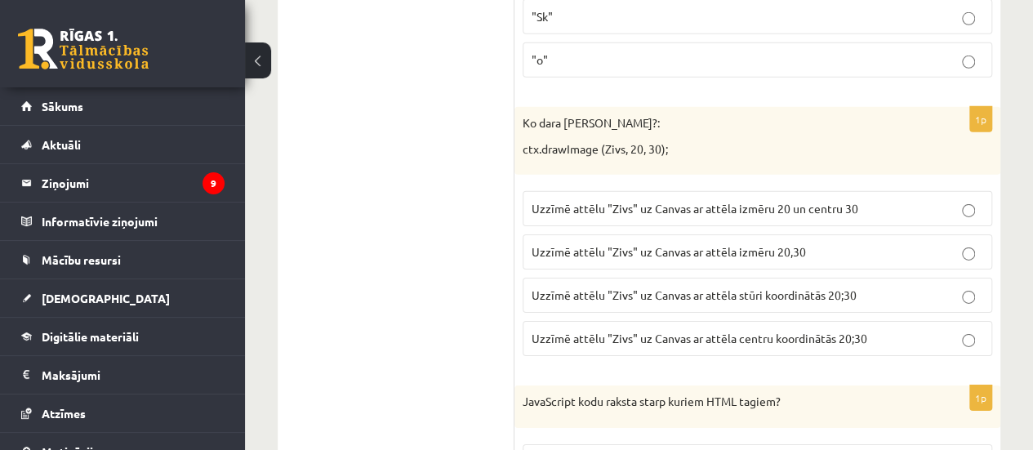
scroll to position [2517, 0]
click at [799, 285] on span "Uzzīmē attēlu "Zivs" uz Canvas ar attēla stūri koordinātās 20;30" at bounding box center [694, 292] width 325 height 15
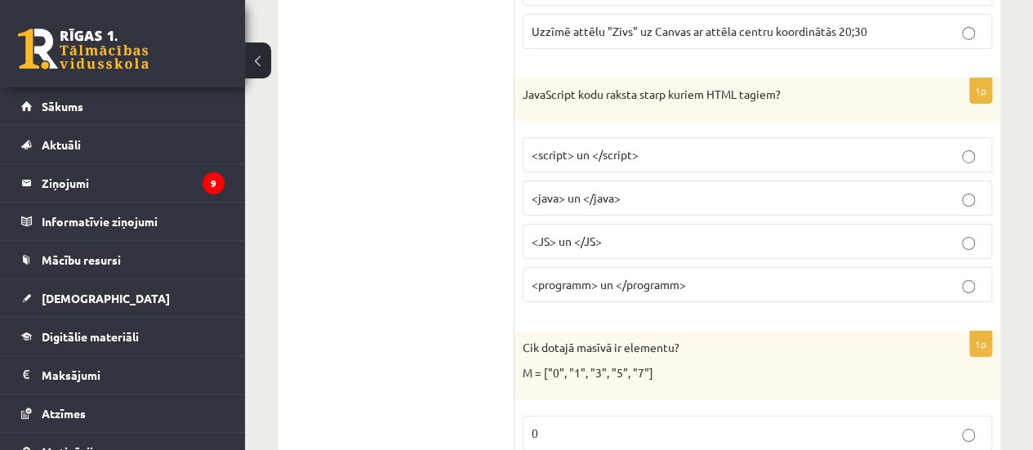
scroll to position [2823, 0]
click at [703, 145] on p "<script> un </script>" at bounding box center [758, 153] width 452 height 17
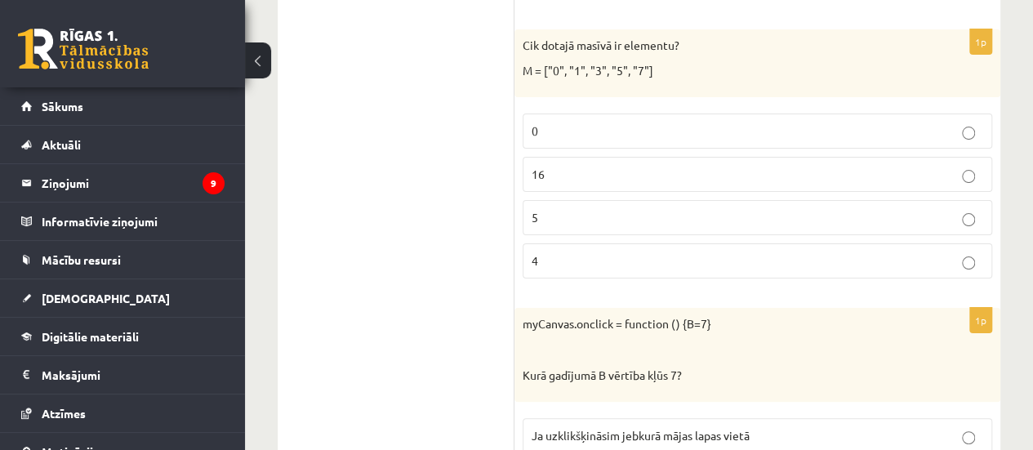
scroll to position [3125, 0]
click at [652, 208] on p "5" at bounding box center [758, 216] width 452 height 17
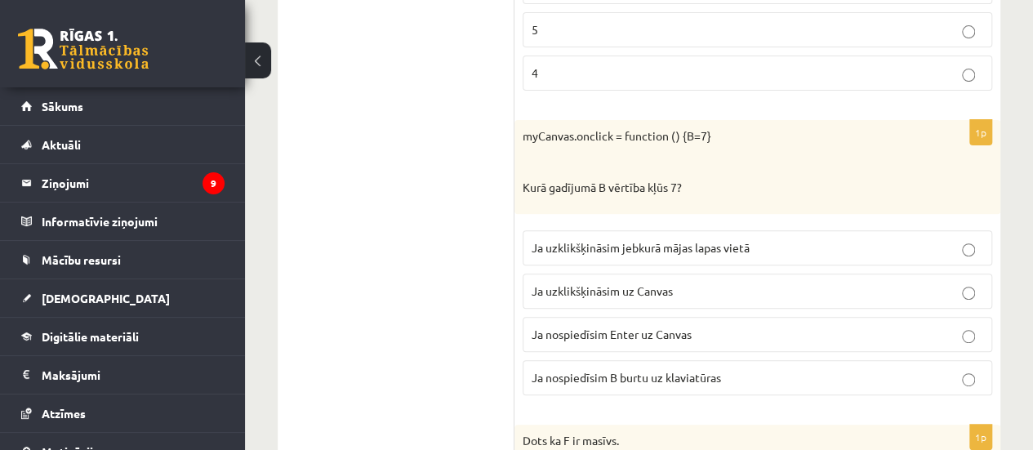
scroll to position [3311, 0]
click at [621, 284] on span "Ja uzklikšķināsim uz Canvas" at bounding box center [602, 291] width 141 height 15
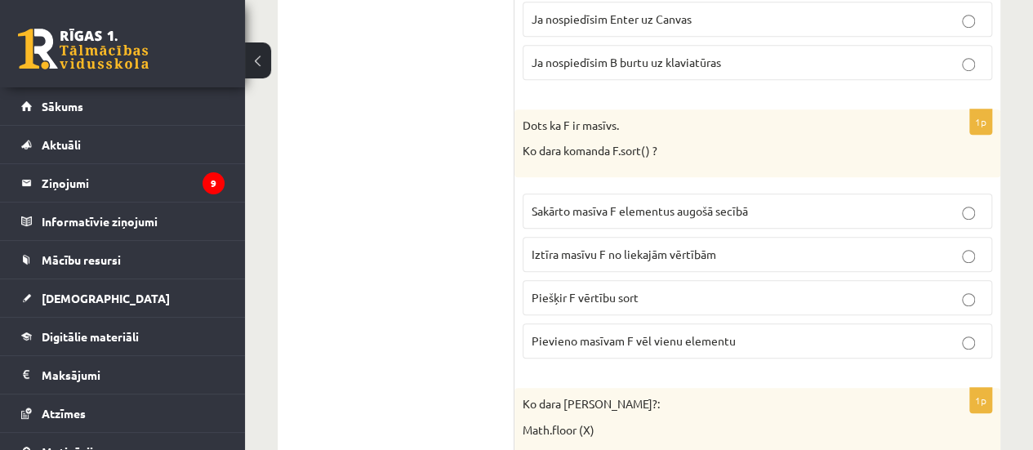
scroll to position [3628, 0]
click at [609, 203] on span "Sakārto masīva F elementus augošā secībā" at bounding box center [640, 210] width 216 height 15
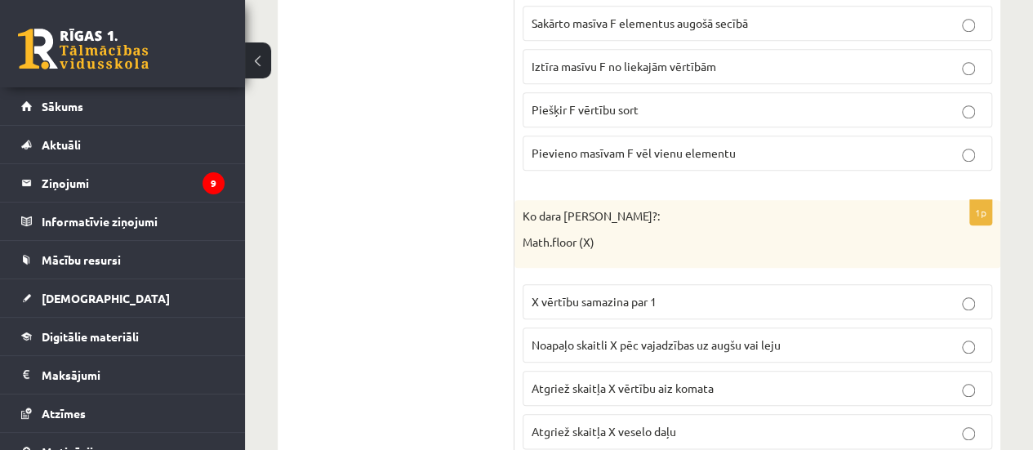
scroll to position [3850, 0]
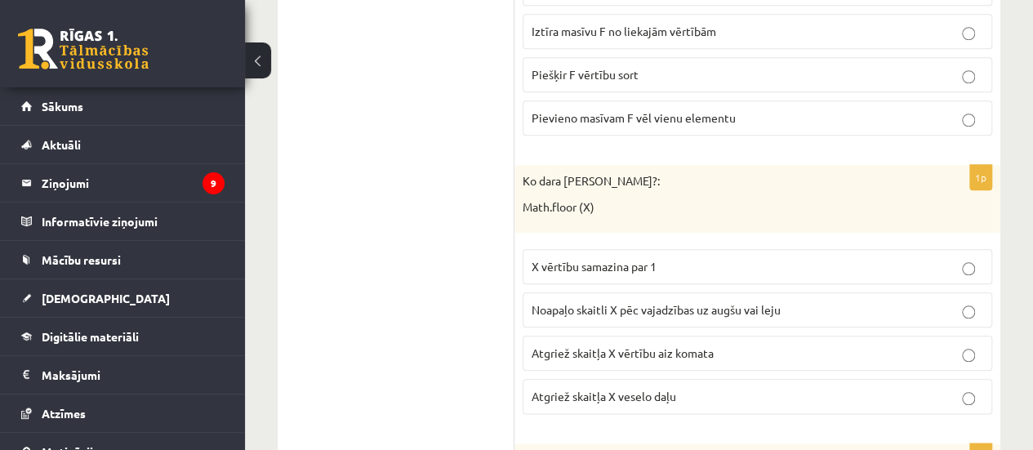
click at [643, 389] on span "Atgriež skaitļa X veselo daļu" at bounding box center [604, 396] width 145 height 15
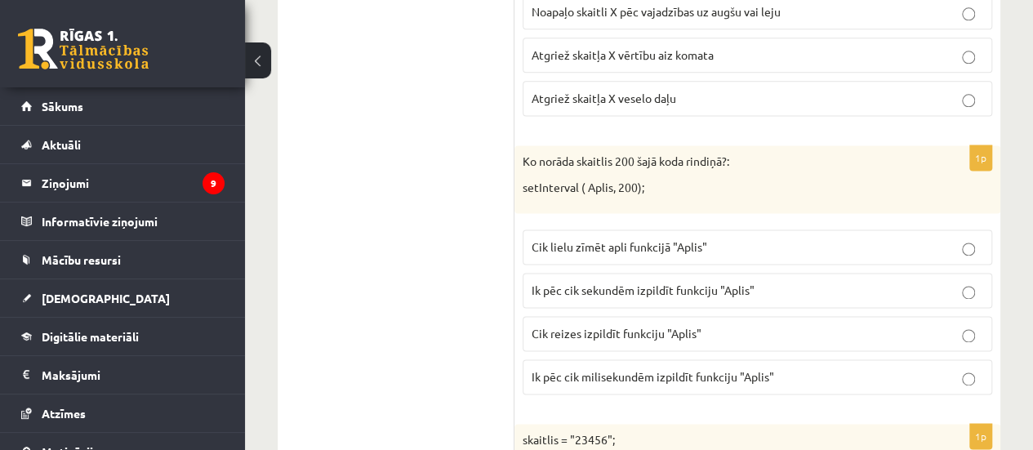
scroll to position [4149, 0]
click at [659, 368] on span "Ik pēc cik milisekundēm izpildīt funkciju "Aplis"" at bounding box center [653, 375] width 243 height 15
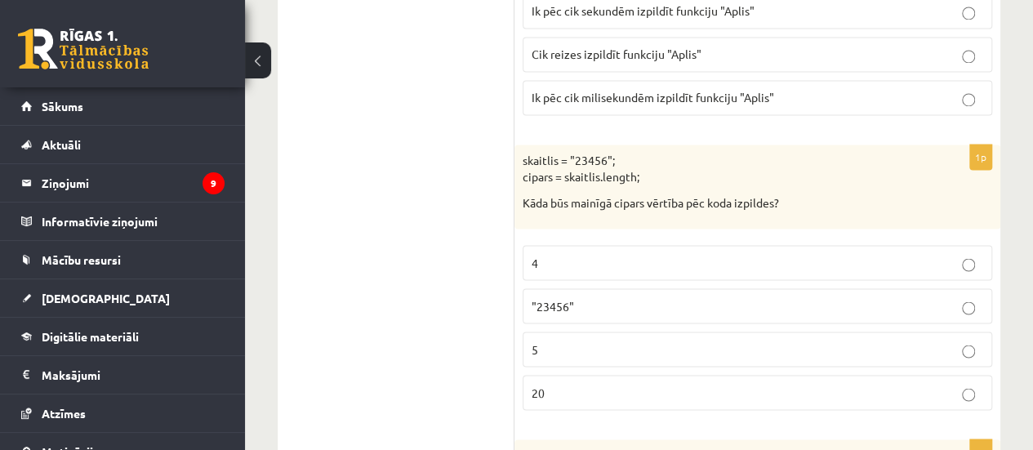
scroll to position [4474, 0]
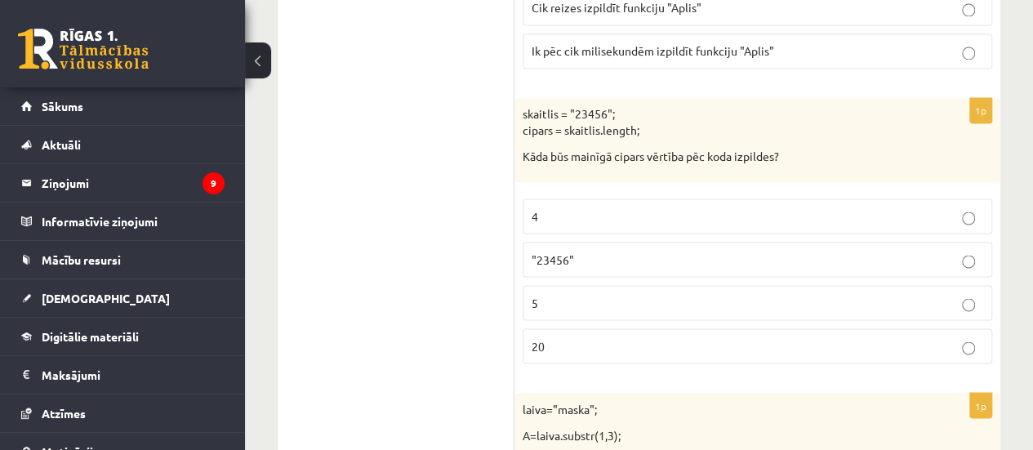
click at [752, 294] on p "5" at bounding box center [758, 302] width 452 height 17
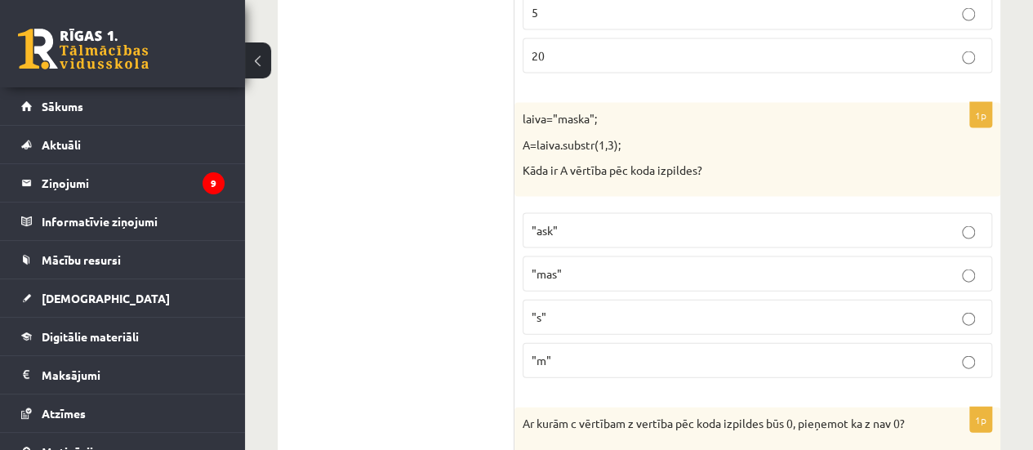
scroll to position [4765, 0]
click at [688, 221] on p ""ask"" at bounding box center [758, 229] width 452 height 17
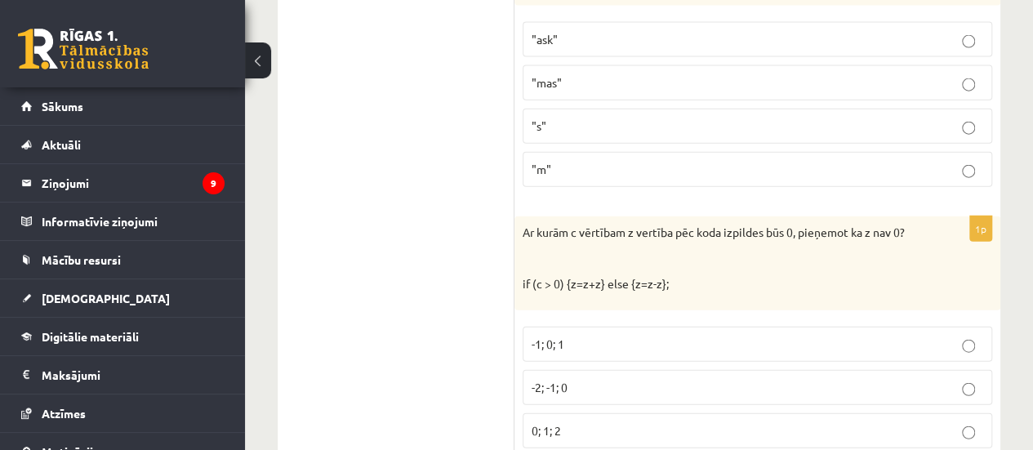
scroll to position [5098, 0]
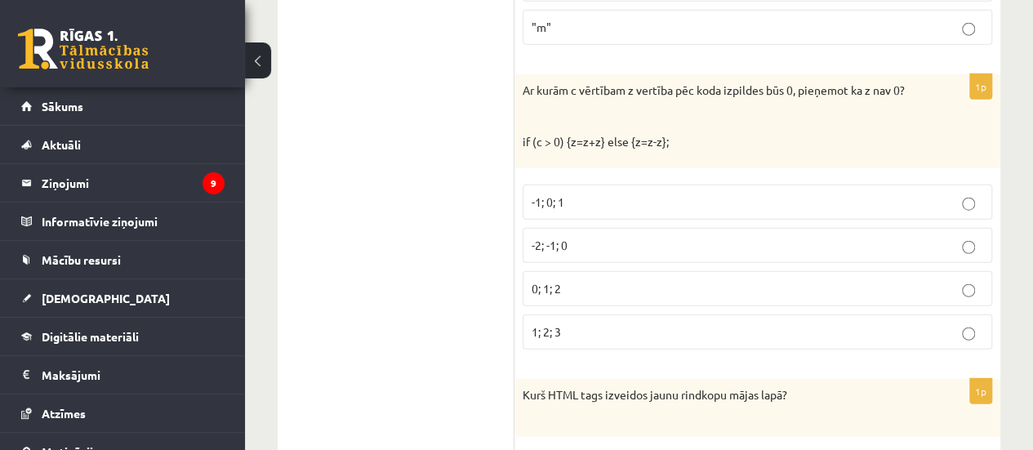
click at [627, 185] on label "-1; 0; 1" at bounding box center [758, 202] width 470 height 35
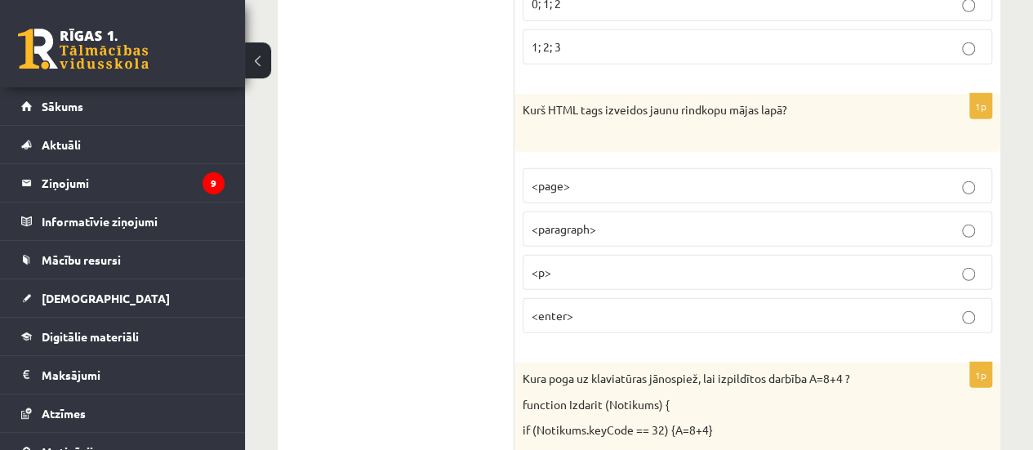
scroll to position [5384, 0]
click at [587, 263] on p "<p>" at bounding box center [758, 271] width 452 height 17
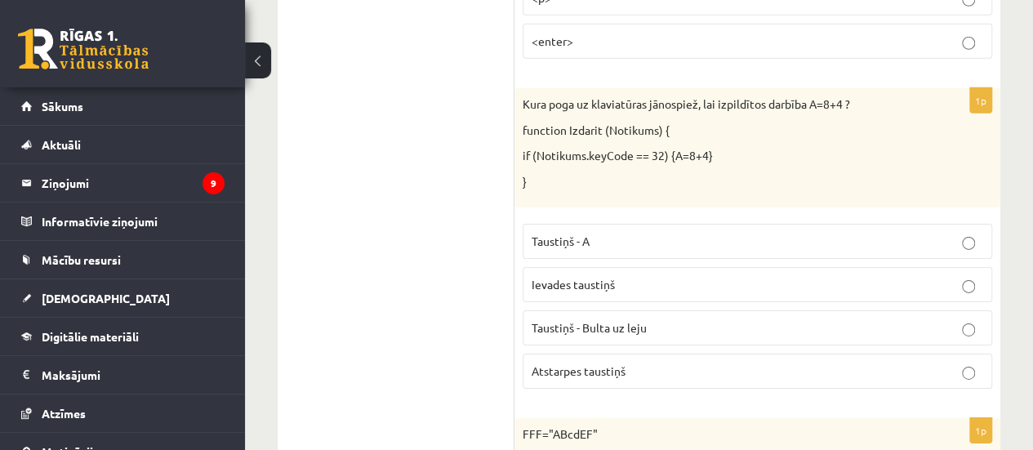
scroll to position [5658, 0]
click at [569, 353] on label "Atstarpes taustiņš" at bounding box center [758, 370] width 470 height 35
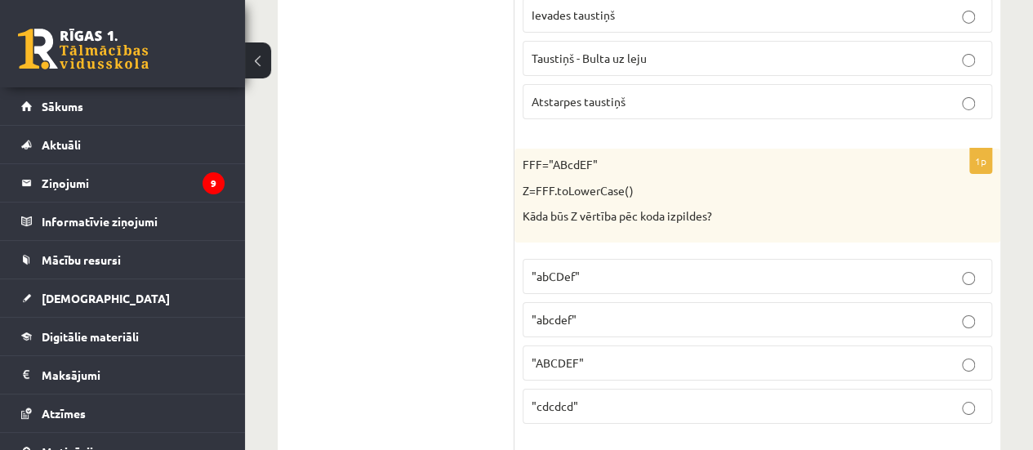
scroll to position [5957, 0]
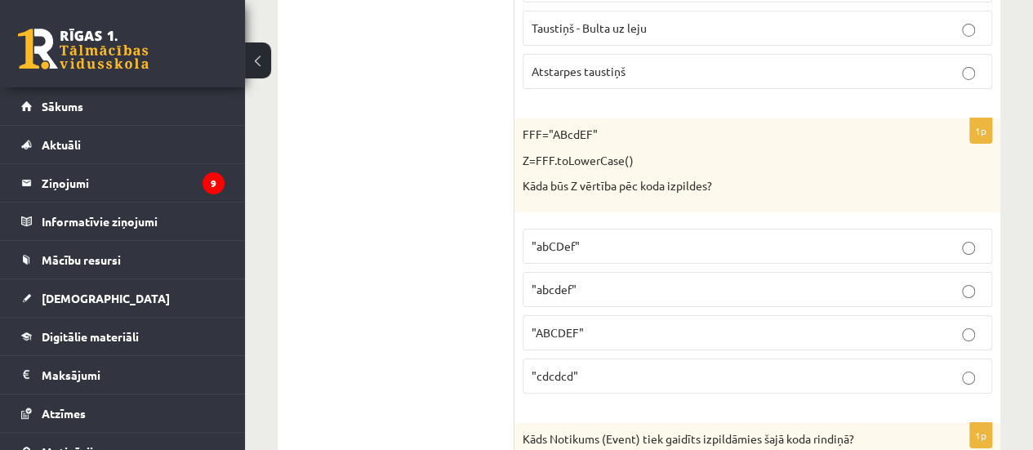
click at [583, 281] on p ""abcdef"" at bounding box center [758, 289] width 452 height 17
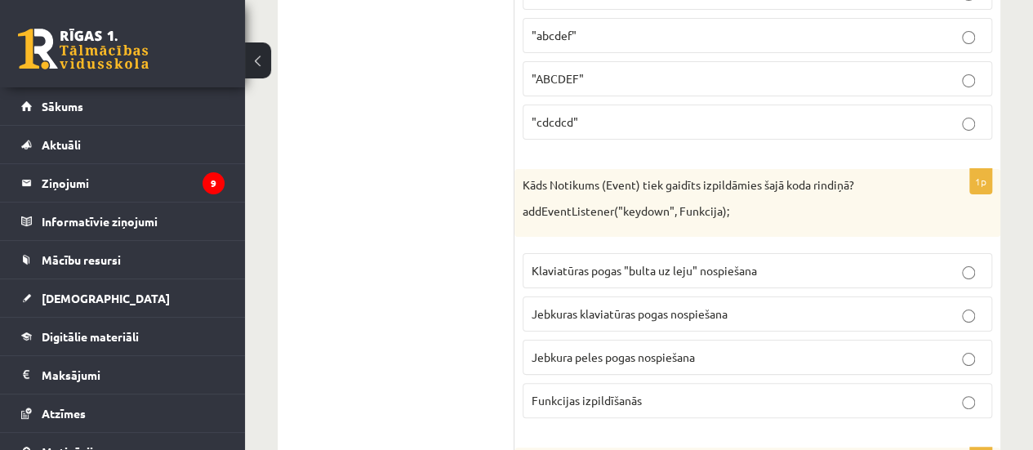
scroll to position [6212, 0]
click at [661, 296] on label "Jebkuras klaviatūras pogas nospiešana" at bounding box center [758, 313] width 470 height 35
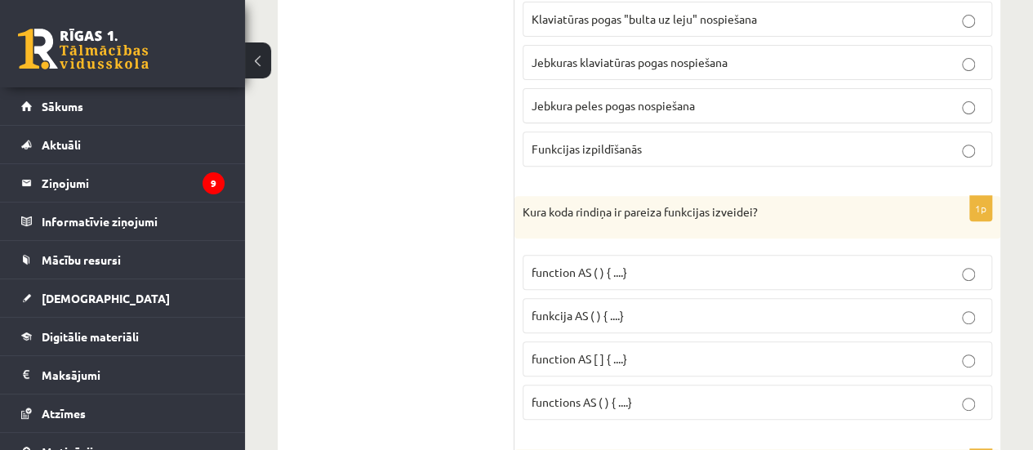
scroll to position [6465, 0]
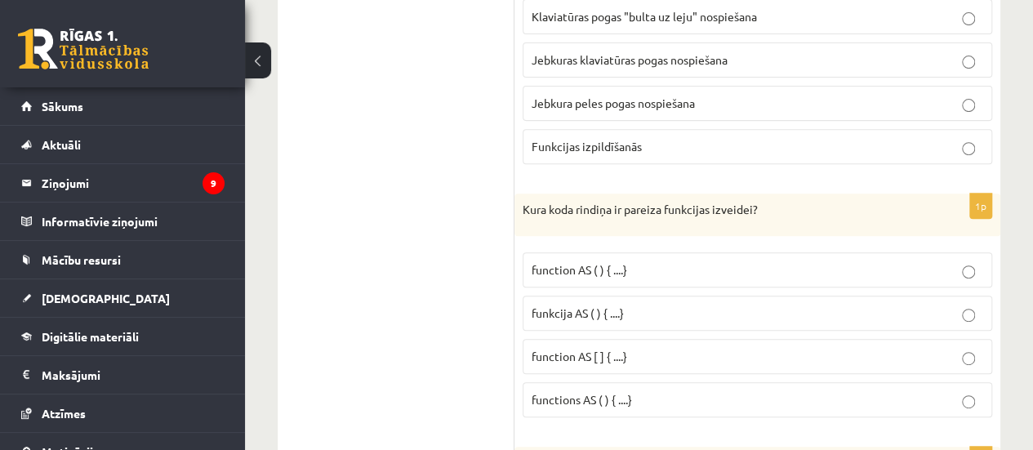
click at [616, 305] on p "funkcija AS ( ) { ....}" at bounding box center [758, 313] width 452 height 17
click at [578, 262] on span "function AS ( ) { ....}" at bounding box center [580, 269] width 96 height 15
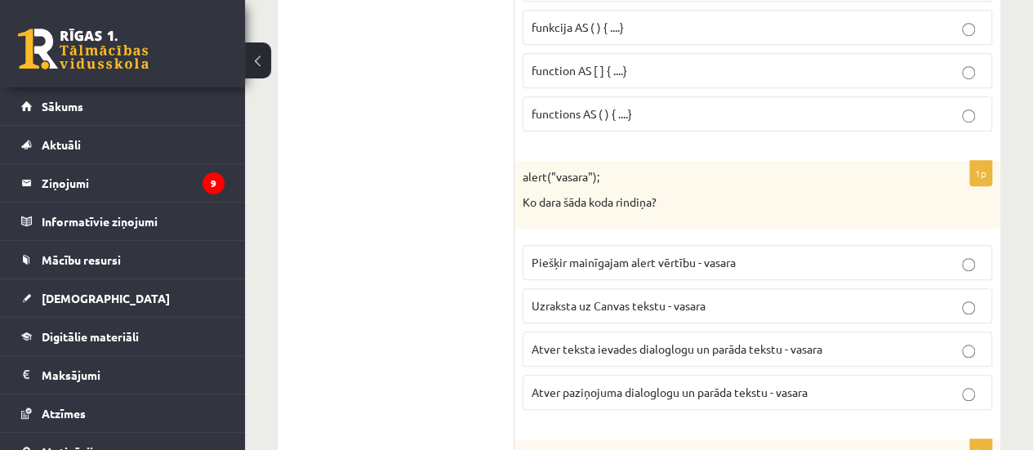
scroll to position [6772, 0]
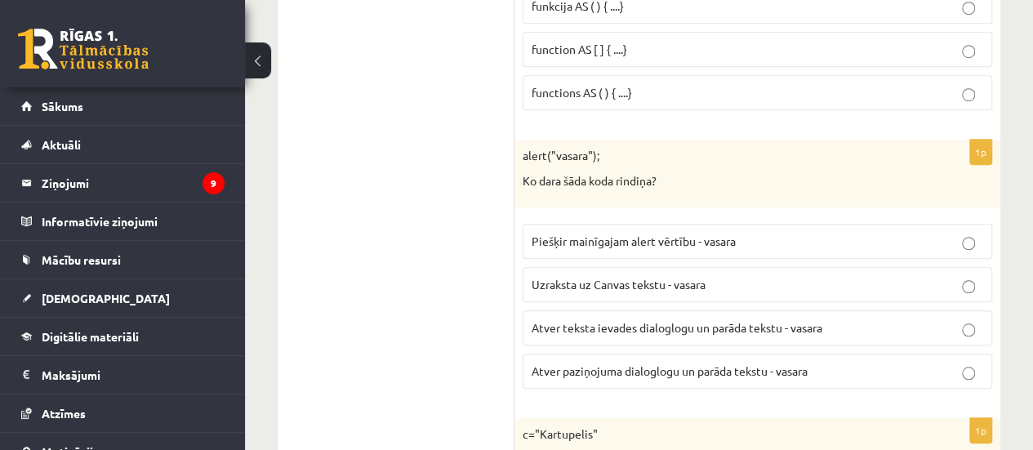
click at [642, 364] on span "Atver paziņojuma dialoglogu un parāda tekstu - vasara" at bounding box center [670, 371] width 276 height 15
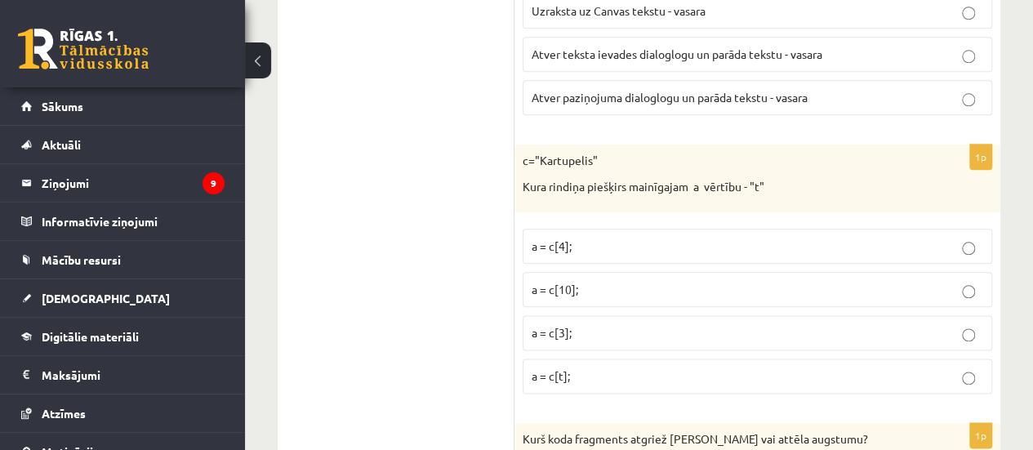
scroll to position [7051, 0]
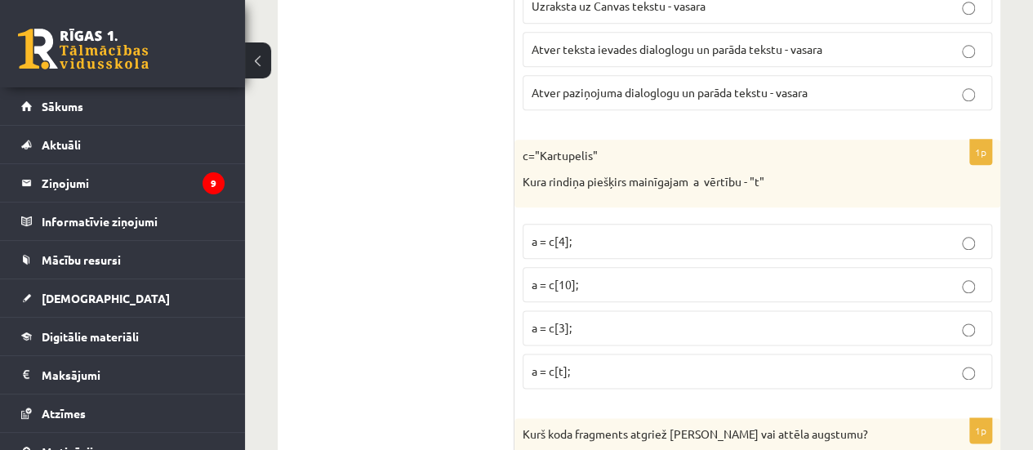
click at [645, 319] on p "a = c[3];" at bounding box center [758, 327] width 452 height 17
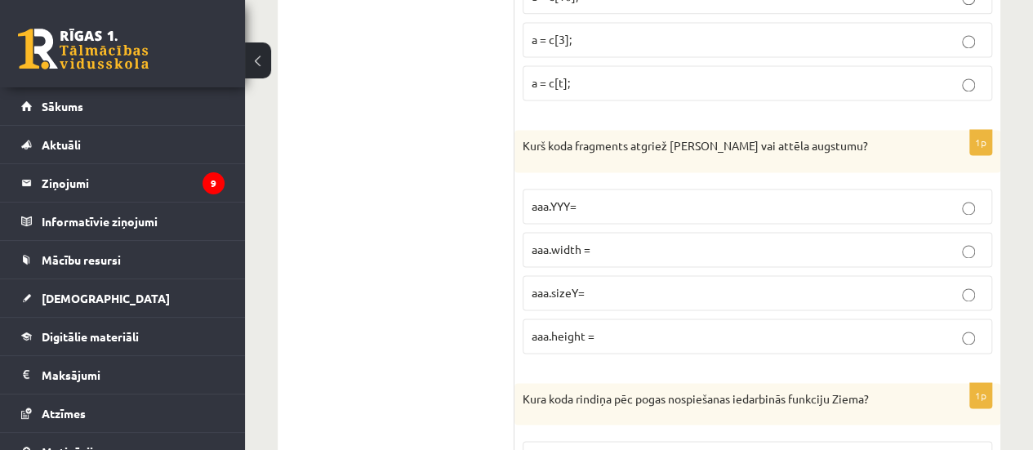
scroll to position [7340, 0]
click at [567, 318] on label "aaa.height =" at bounding box center [758, 335] width 470 height 35
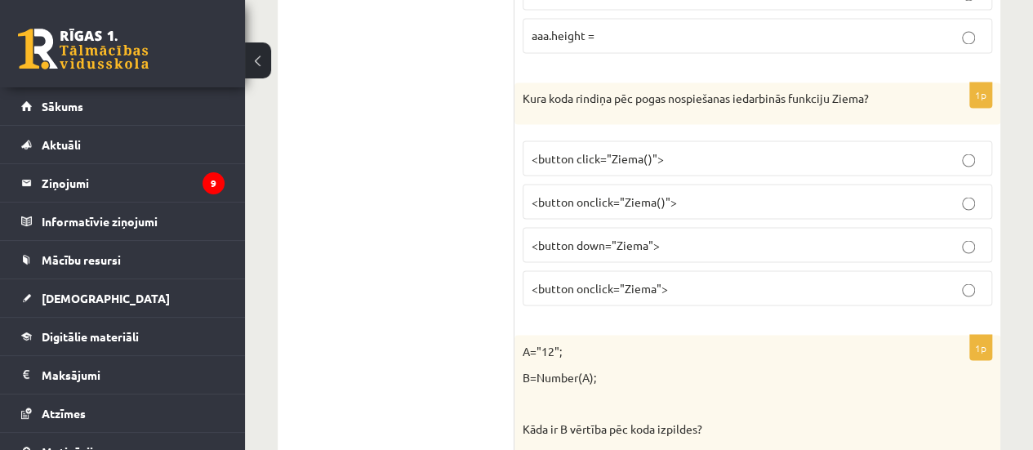
scroll to position [7641, 0]
click at [631, 193] on span "<button onclick="Ziema()">" at bounding box center [604, 200] width 145 height 15
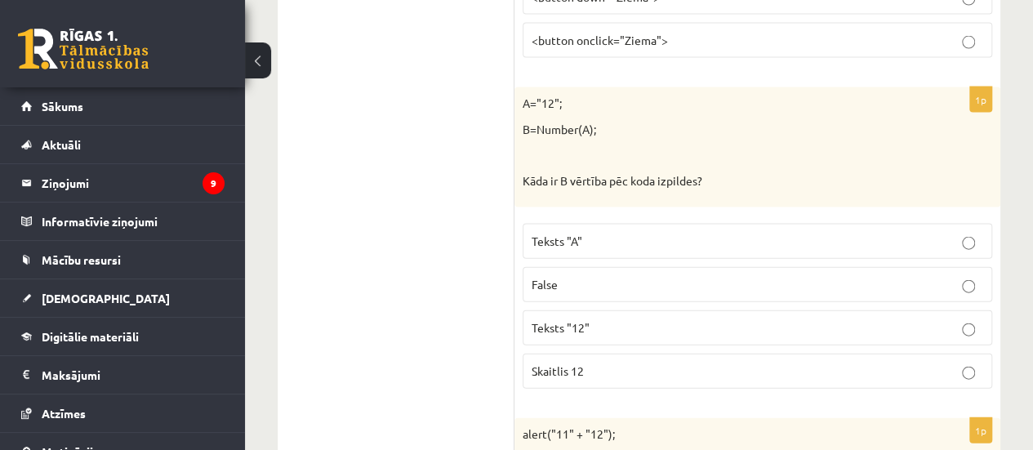
scroll to position [7888, 0]
click at [611, 362] on p "Skaitlis 12" at bounding box center [758, 370] width 452 height 17
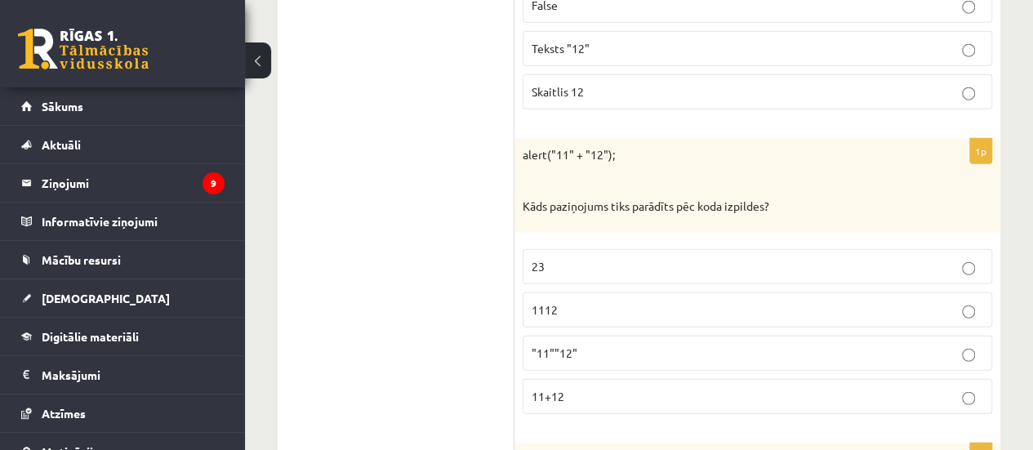
scroll to position [8168, 0]
click at [551, 301] on span "1112" at bounding box center [545, 308] width 26 height 15
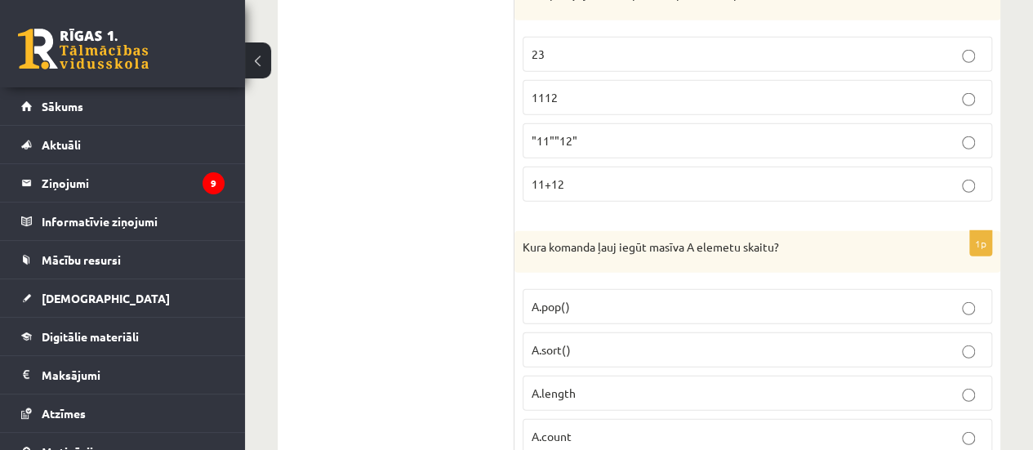
click at [569, 386] on span "A.length" at bounding box center [554, 393] width 44 height 15
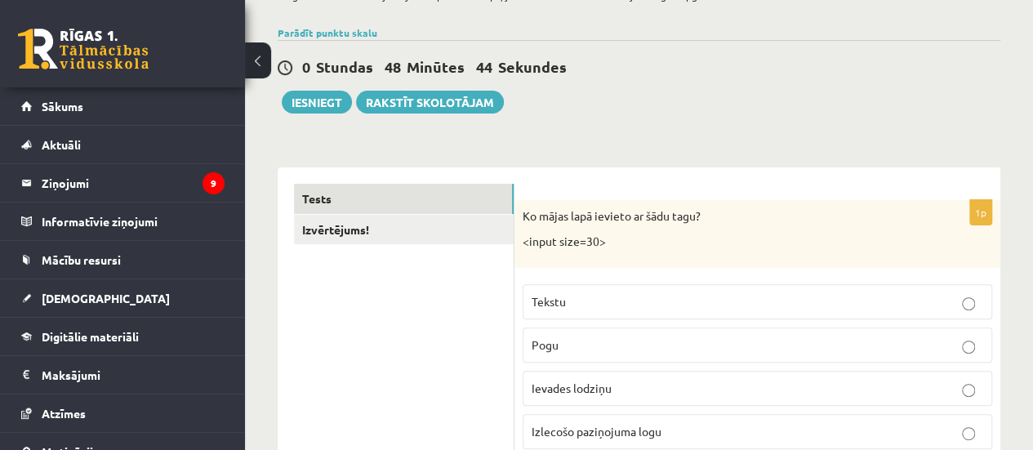
scroll to position [138, 0]
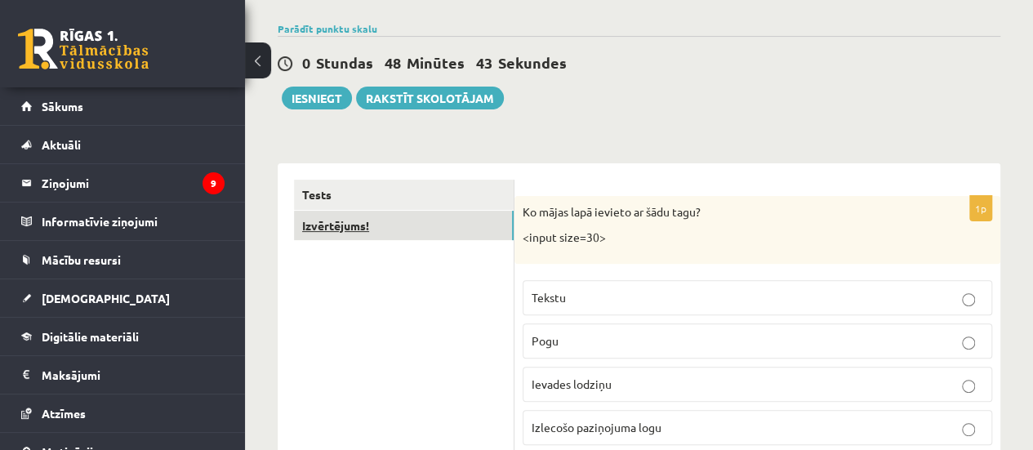
click at [389, 234] on link "Izvērtējums!" at bounding box center [404, 226] width 220 height 30
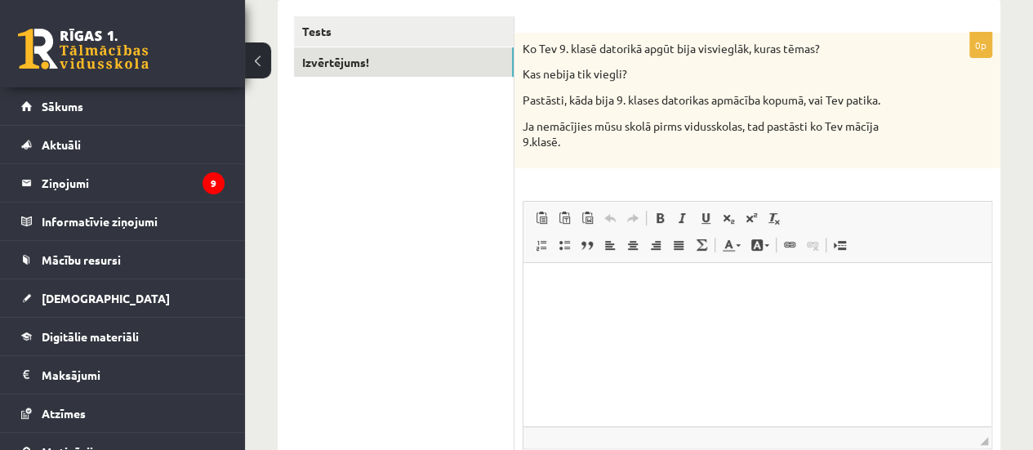
scroll to position [308, 0]
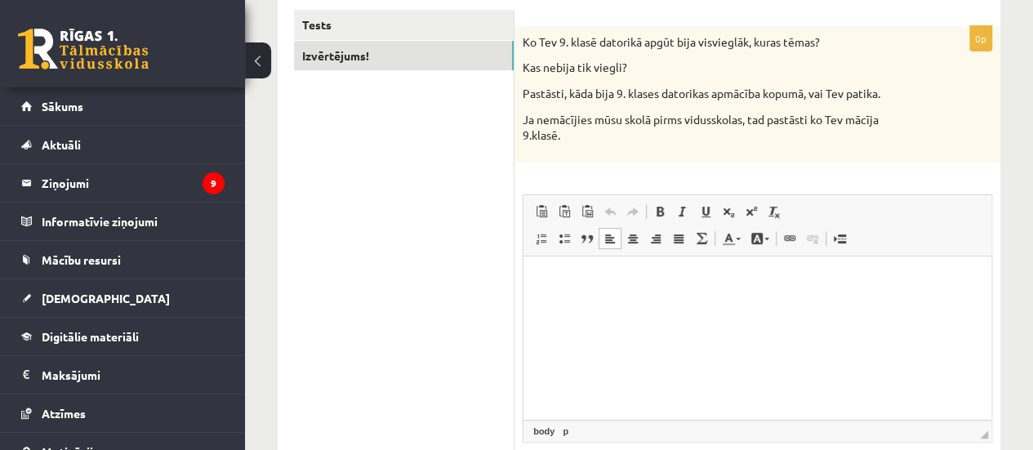
click at [573, 306] on html at bounding box center [758, 281] width 468 height 50
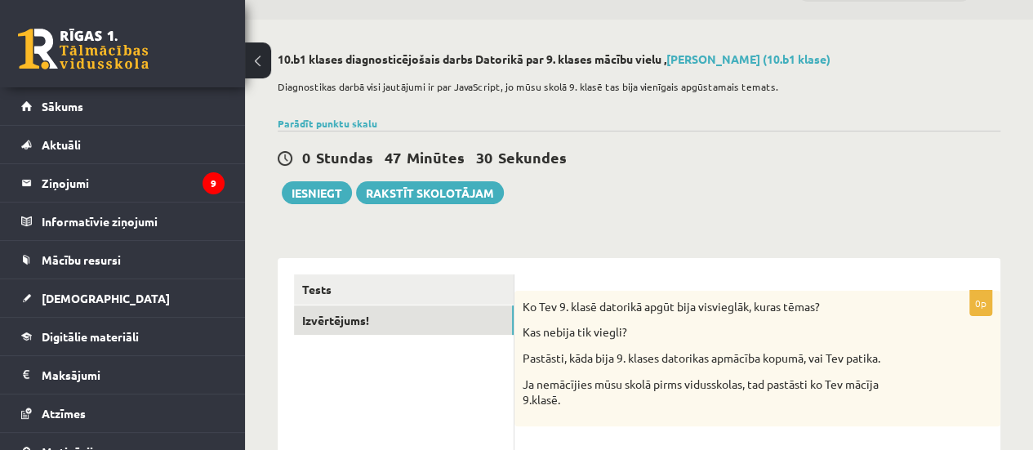
scroll to position [0, 0]
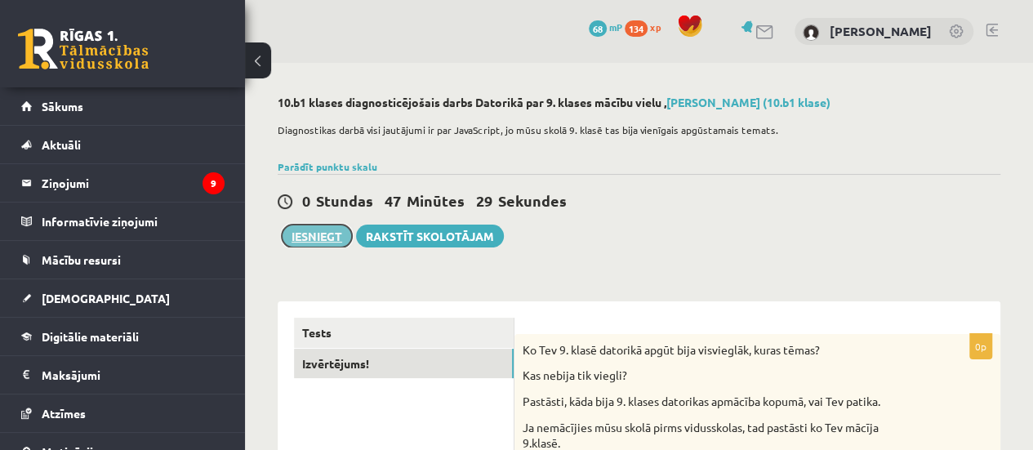
click at [297, 228] on button "Iesniegt" at bounding box center [317, 236] width 70 height 23
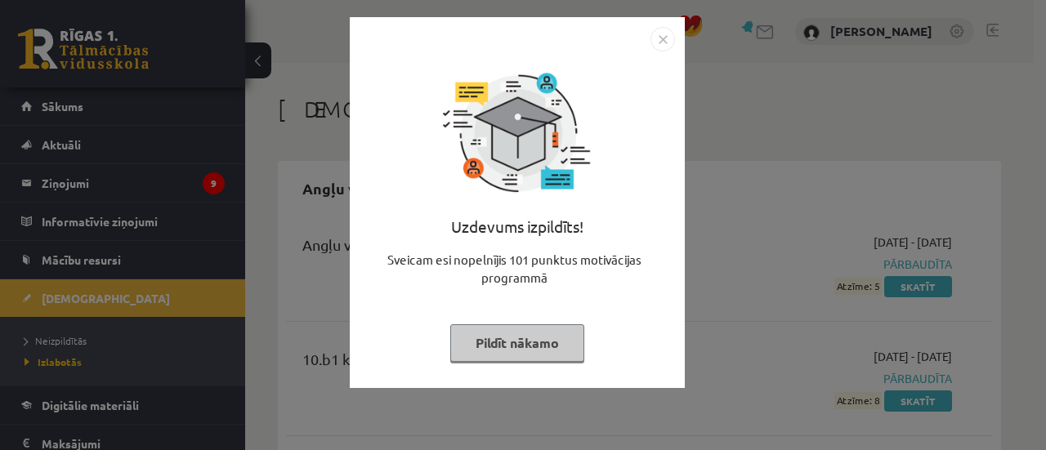
click at [538, 337] on button "Pildīt nākamo" at bounding box center [517, 343] width 134 height 38
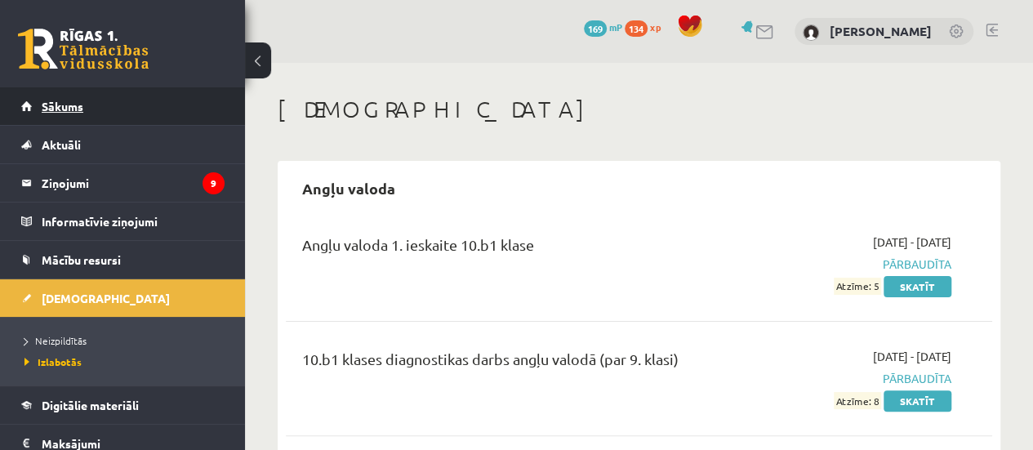
click at [140, 112] on link "Sākums" at bounding box center [122, 106] width 203 height 38
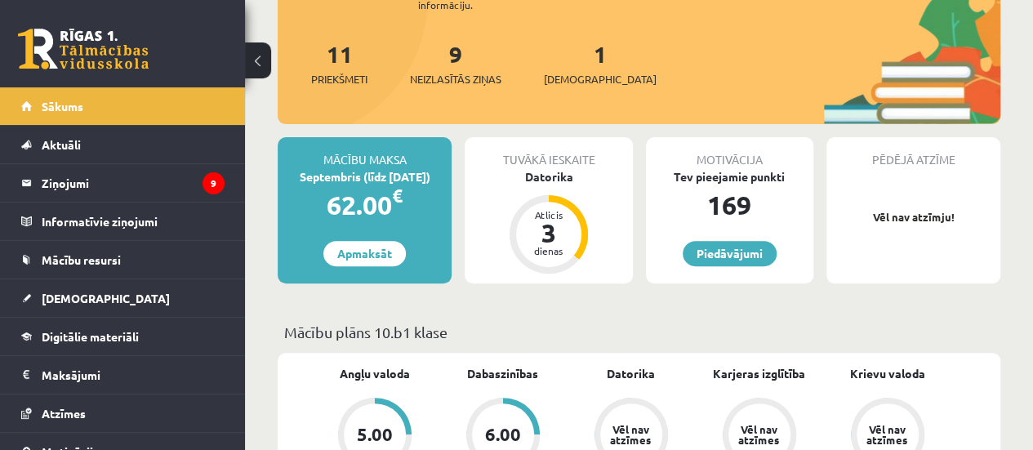
scroll to position [189, 0]
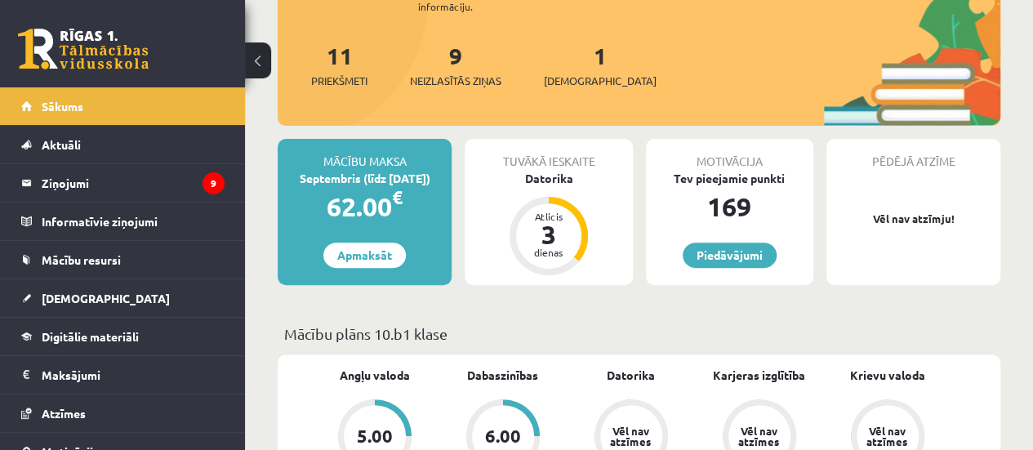
click at [564, 68] on div "1 Ieskaites" at bounding box center [600, 63] width 113 height 51
click at [568, 58] on link "1 Ieskaites" at bounding box center [600, 65] width 113 height 48
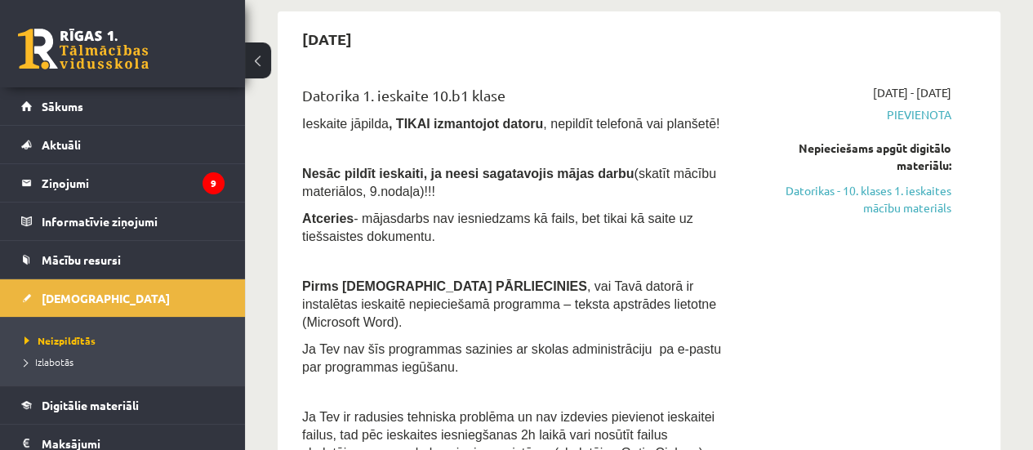
scroll to position [158, 0]
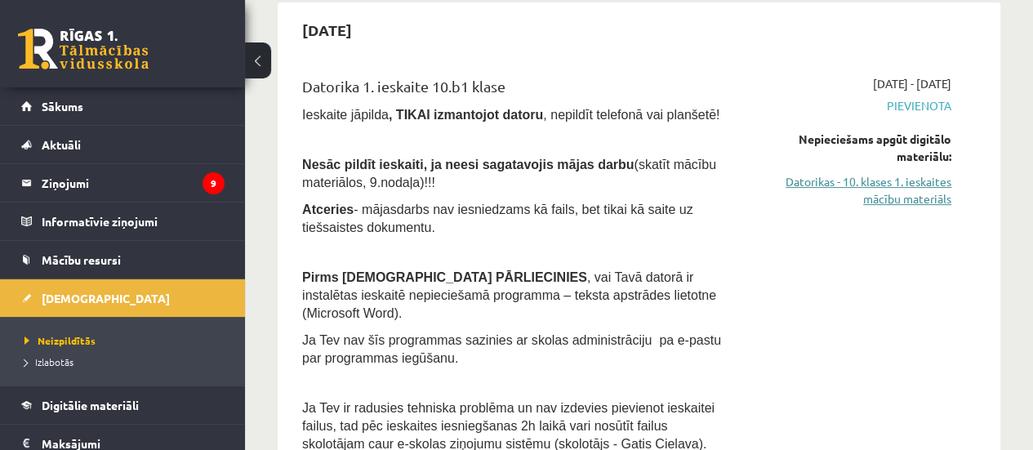
click at [881, 176] on link "Datorikas - 10. klases 1. ieskaites mācību materiāls" at bounding box center [852, 190] width 200 height 34
click at [855, 185] on link "Datorikas - 10. klases 1. ieskaites mācību materiāls" at bounding box center [852, 190] width 200 height 34
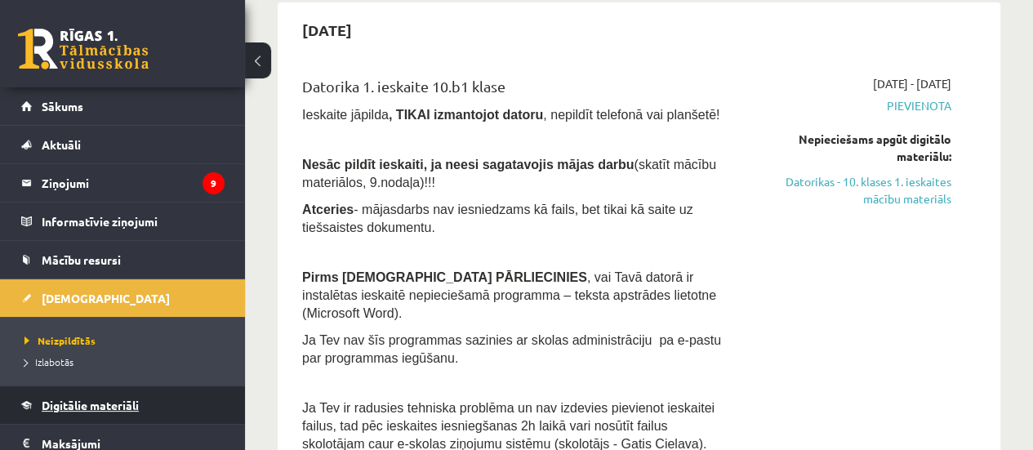
click at [172, 394] on link "Digitālie materiāli" at bounding box center [122, 405] width 203 height 38
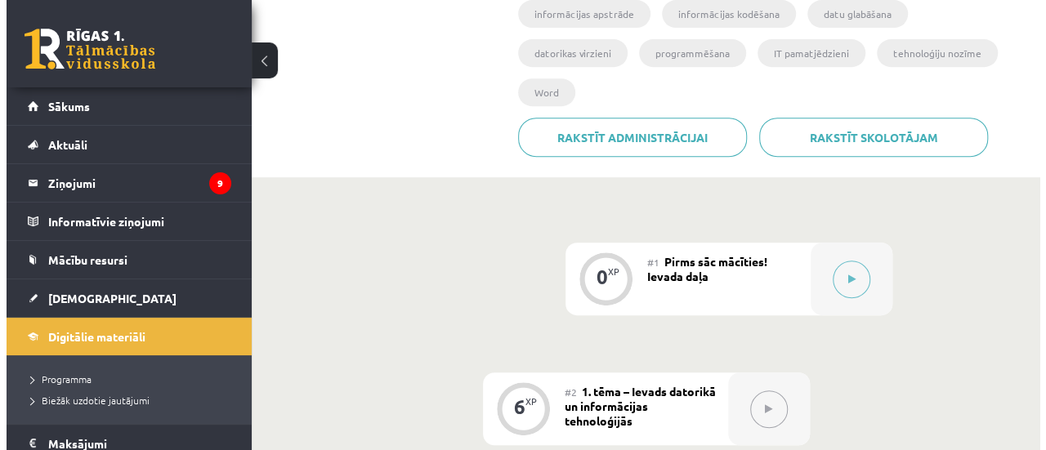
scroll to position [335, 0]
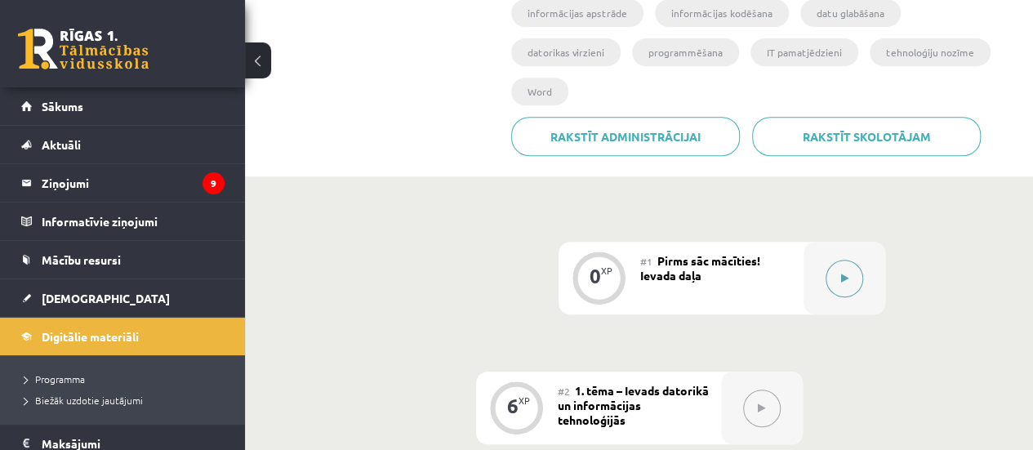
click at [834, 260] on button at bounding box center [845, 279] width 38 height 38
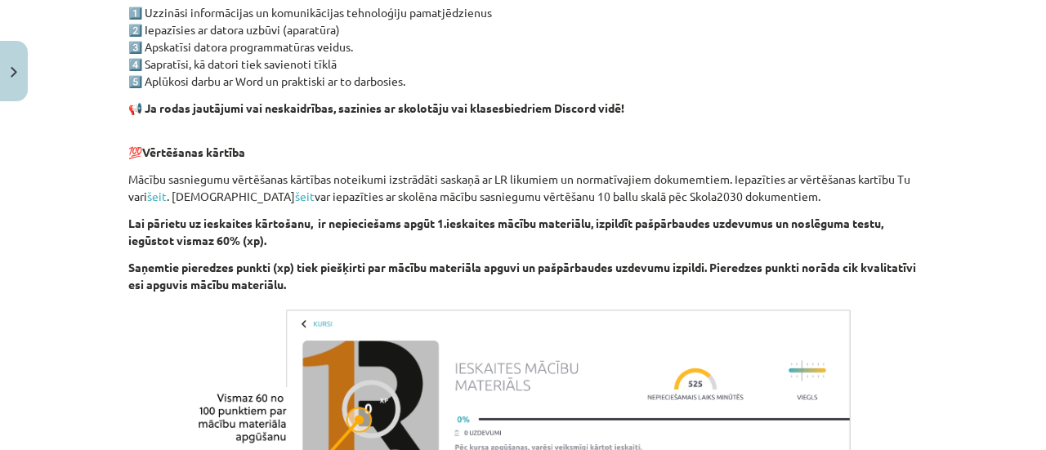
scroll to position [1281, 0]
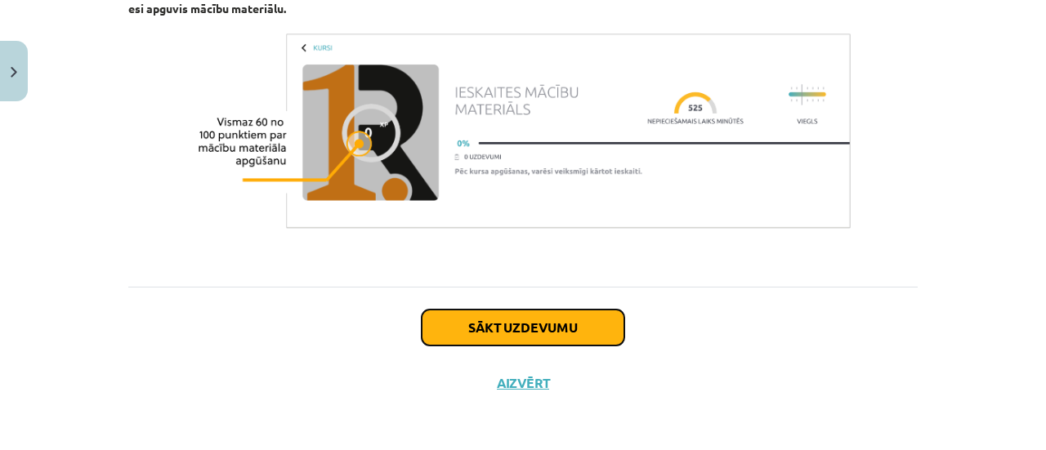
click at [578, 317] on button "Sākt uzdevumu" at bounding box center [523, 328] width 203 height 36
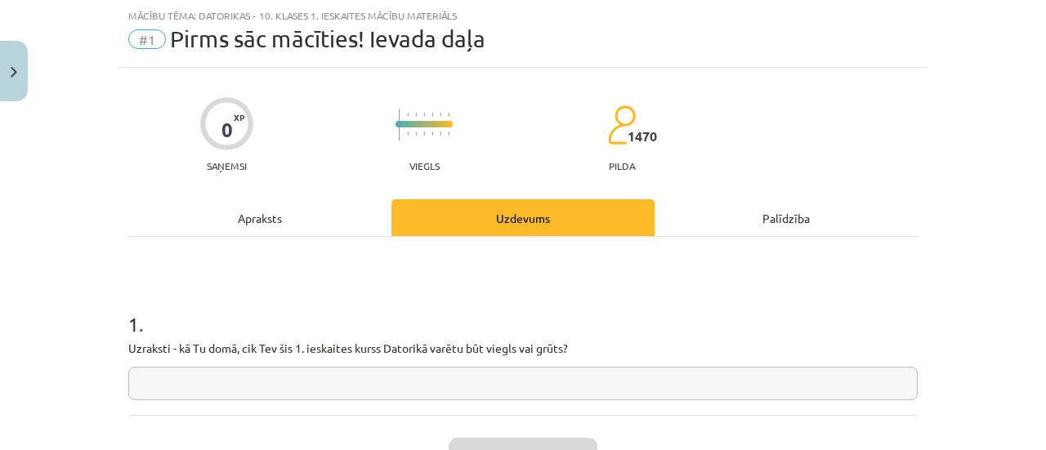
scroll to position [78, 0]
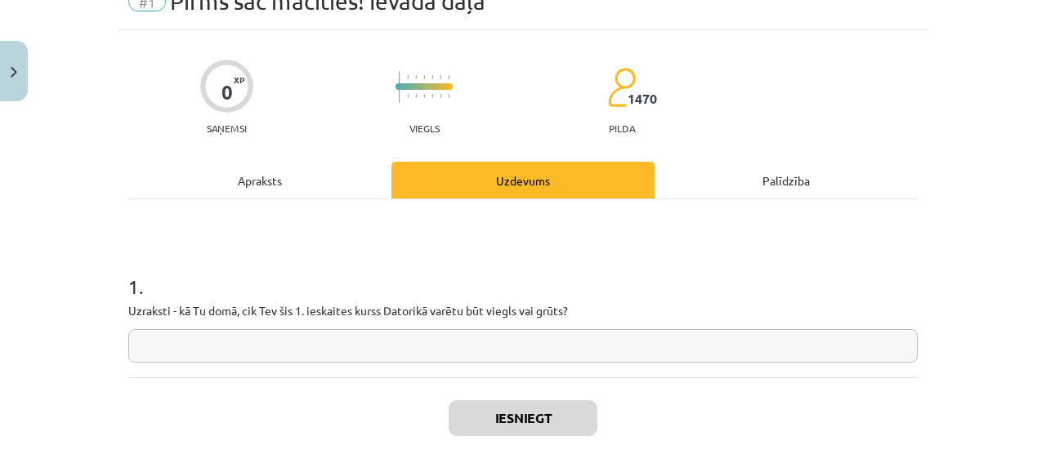
click at [517, 332] on input "text" at bounding box center [522, 345] width 789 height 33
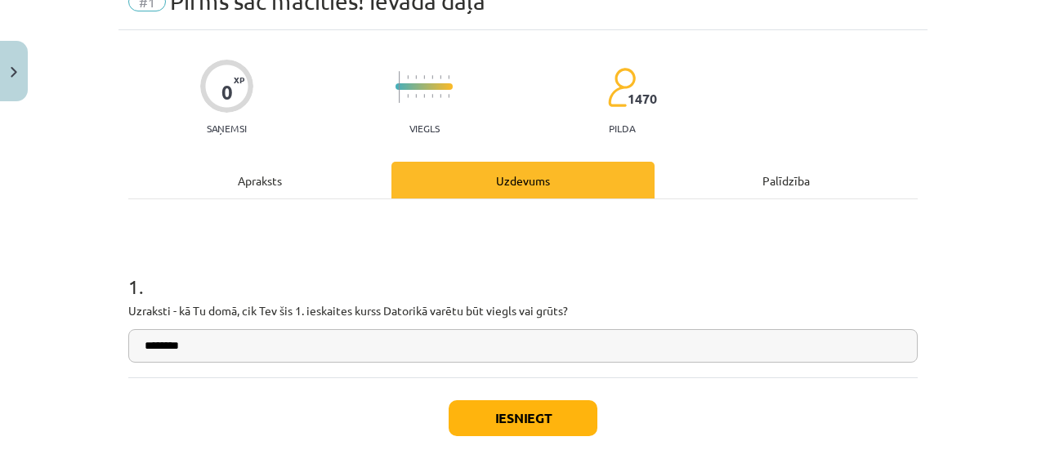
type input "********"
click at [524, 409] on button "Iesniegt" at bounding box center [522, 418] width 149 height 36
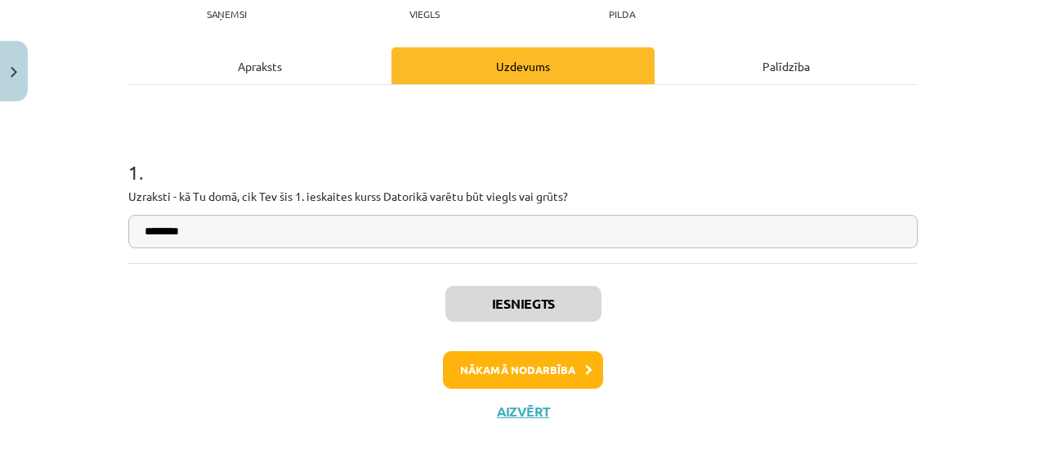
scroll to position [221, 0]
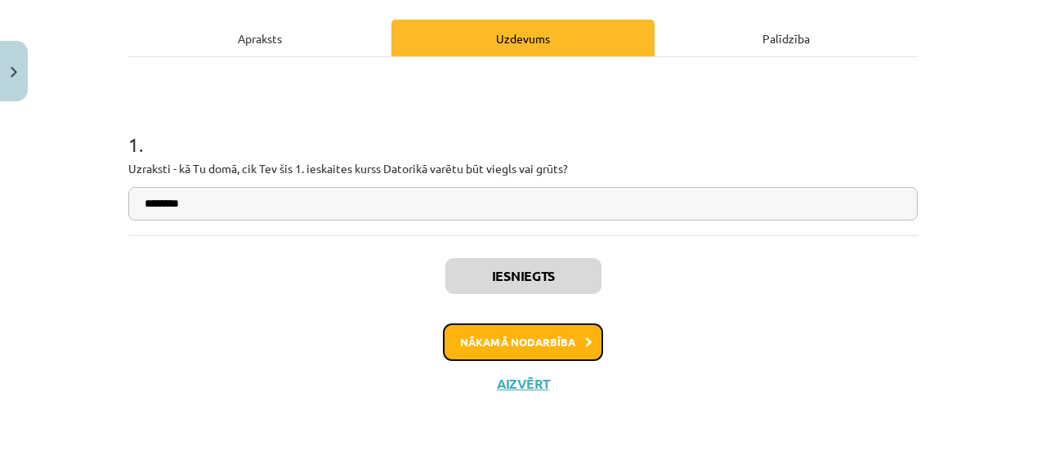
click at [514, 342] on button "Nākamā nodarbība" at bounding box center [523, 343] width 160 height 38
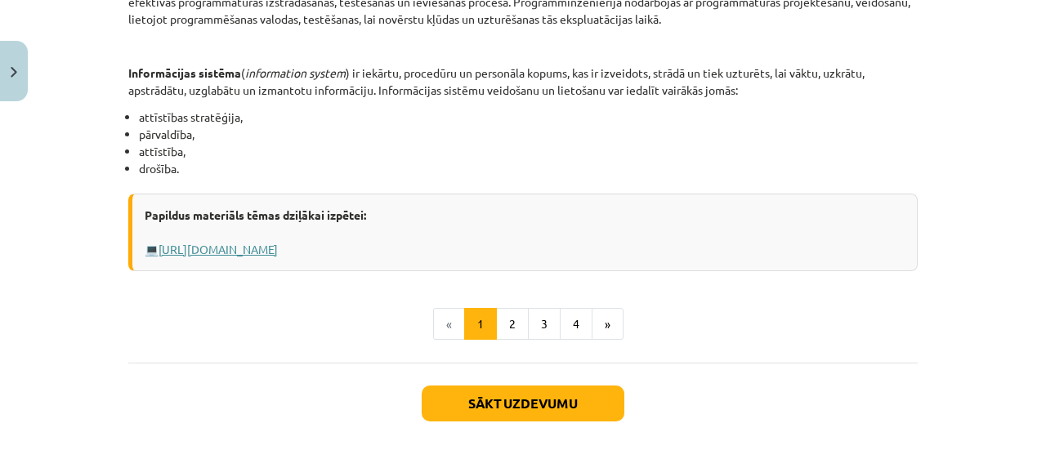
scroll to position [873, 0]
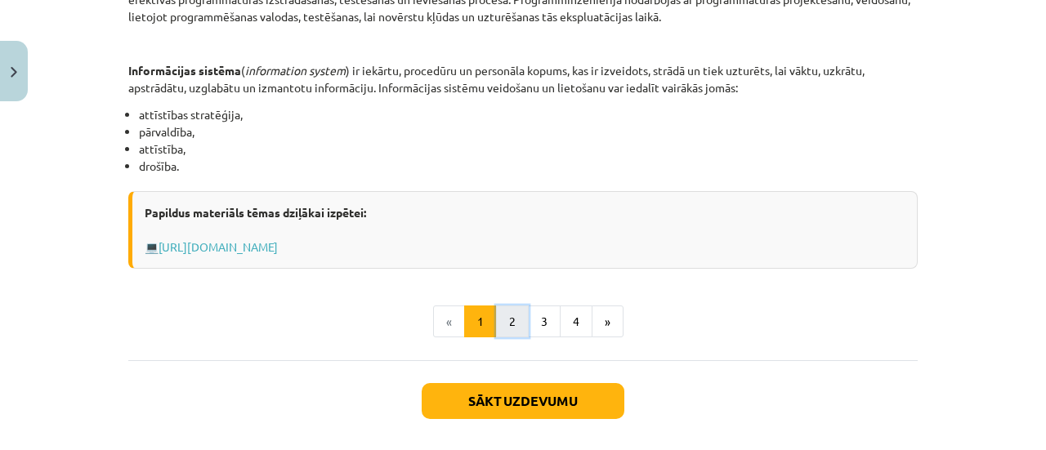
click at [505, 311] on button "2" at bounding box center [512, 322] width 33 height 33
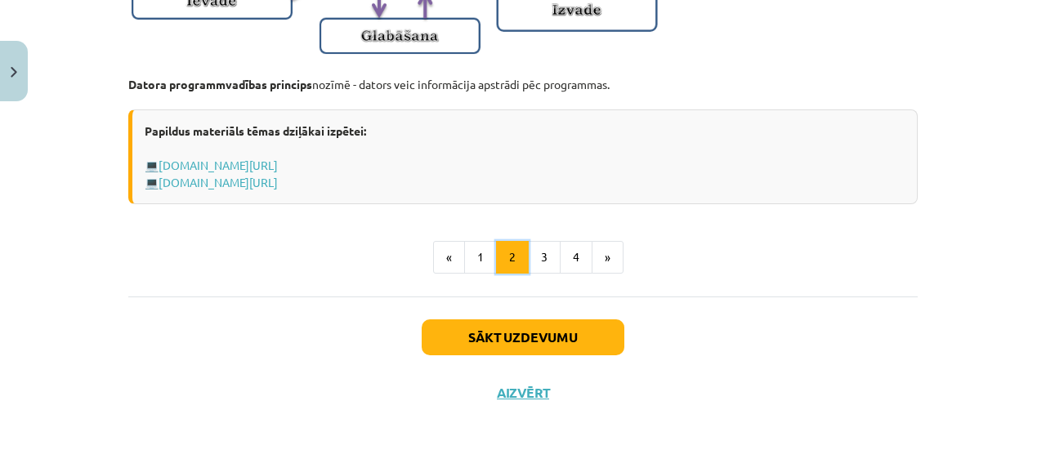
scroll to position [1235, 0]
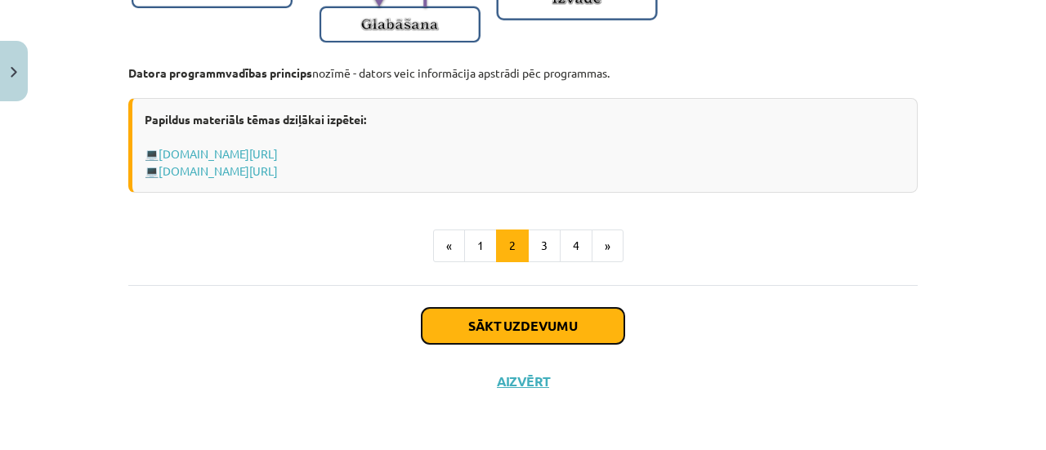
click at [547, 328] on button "Sākt uzdevumu" at bounding box center [523, 326] width 203 height 36
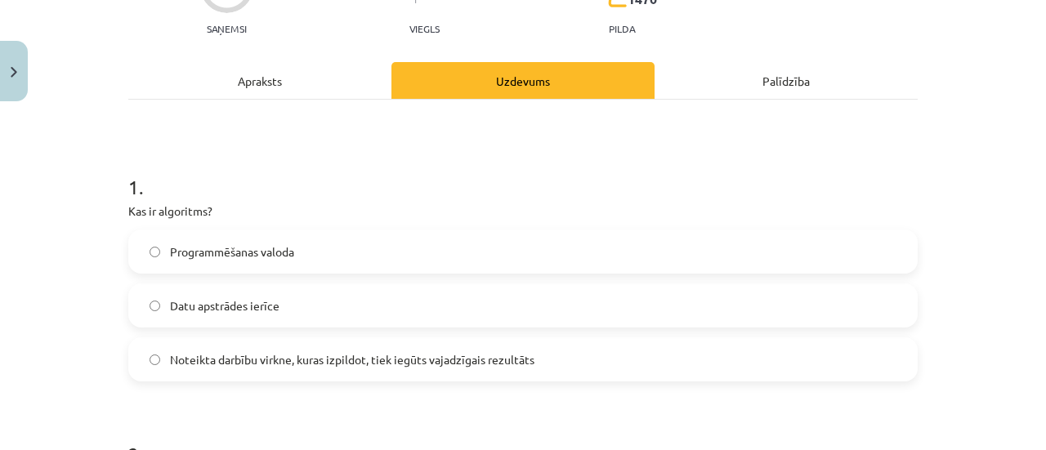
scroll to position [240, 0]
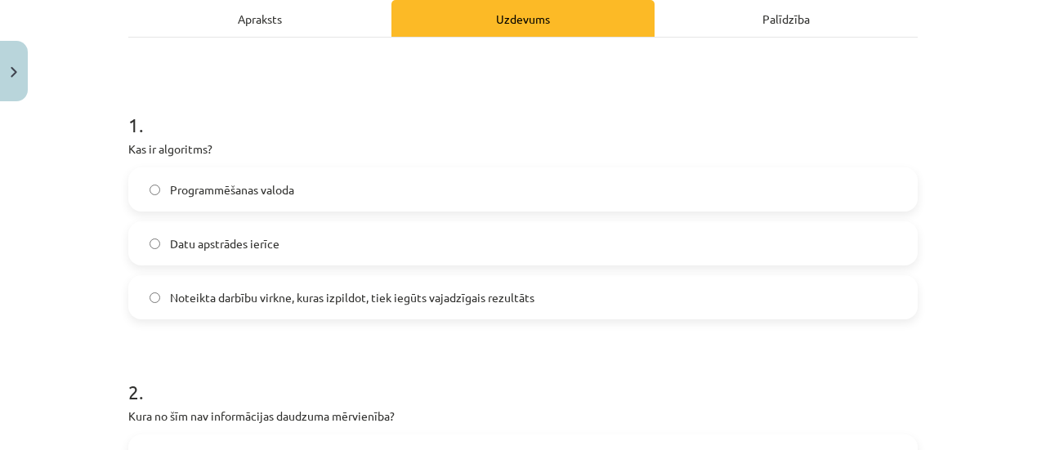
click at [345, 292] on span "Noteikta darbību virkne, kuras izpildot, tiek iegūts vajadzīgais rezultāts" at bounding box center [352, 297] width 364 height 17
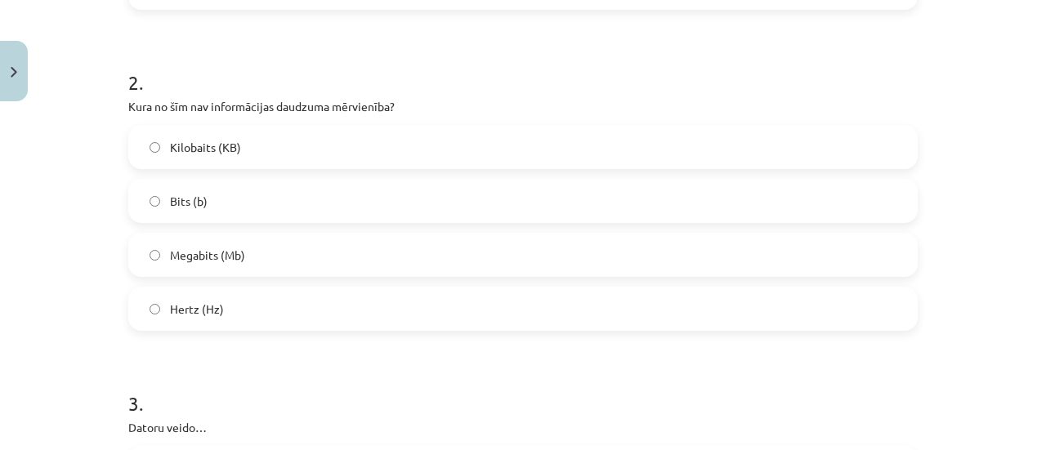
scroll to position [551, 0]
click at [223, 300] on label "Hertz (Hz)" at bounding box center [523, 308] width 786 height 41
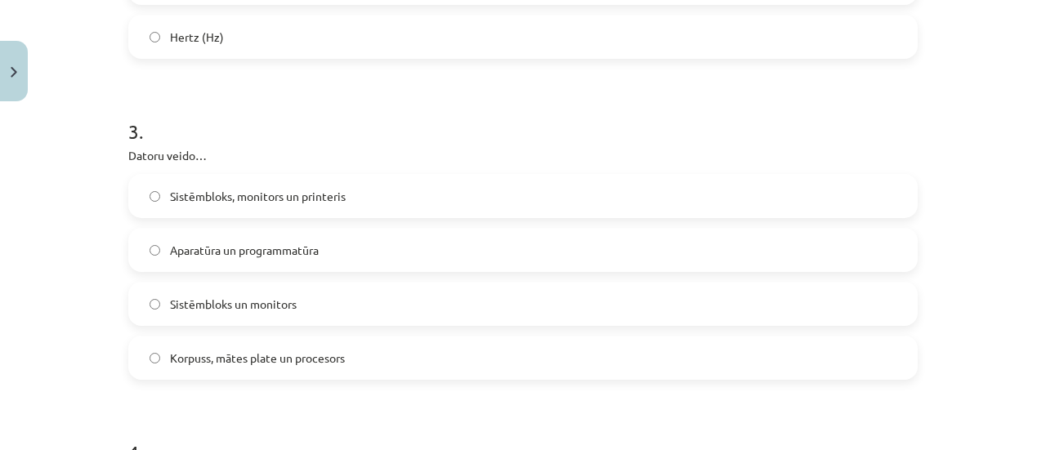
scroll to position [823, 0]
click at [257, 344] on label "Korpuss, mātes plate un procesors" at bounding box center [523, 357] width 786 height 41
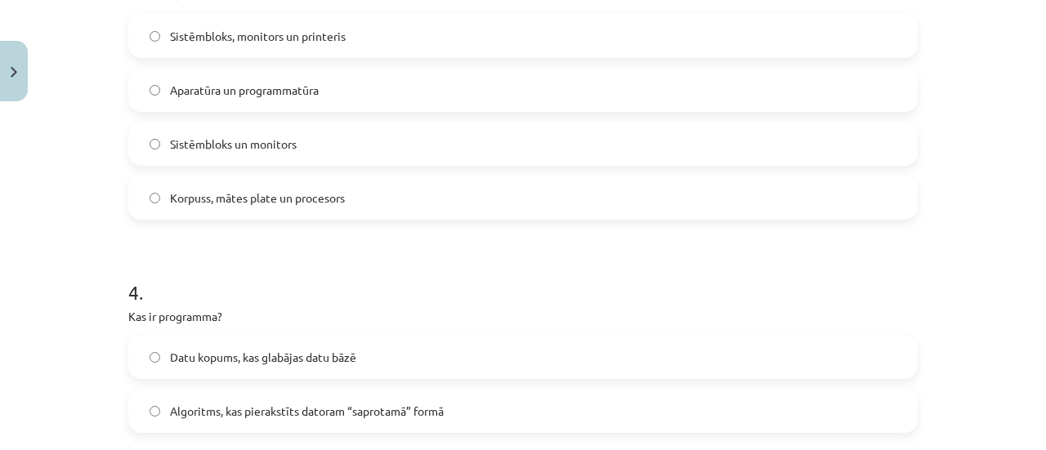
scroll to position [986, 0]
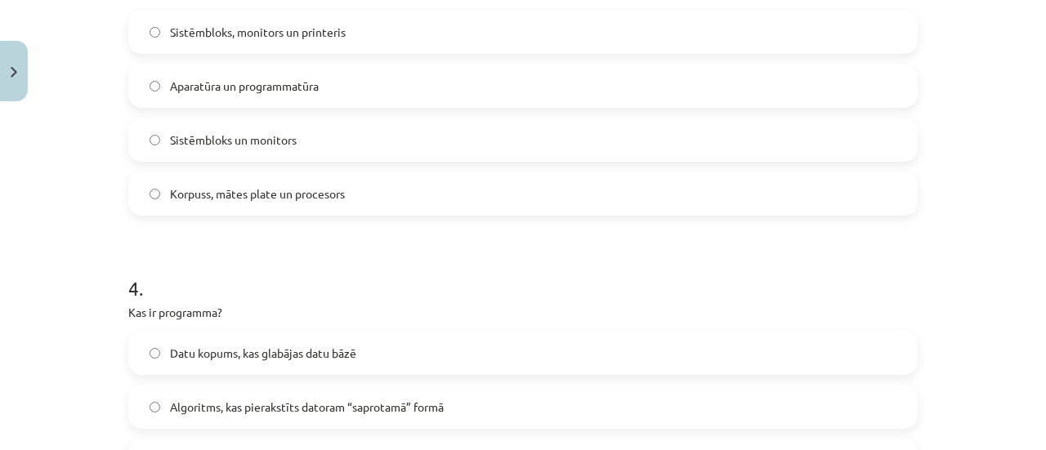
click at [306, 74] on label "Aparatūra un programmatūra" at bounding box center [523, 85] width 786 height 41
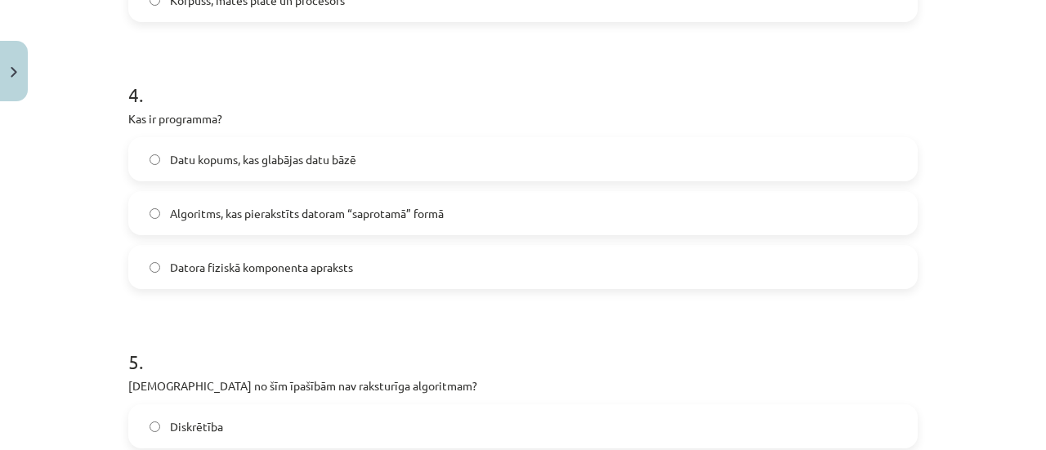
scroll to position [1180, 0]
click at [279, 158] on span "Datu kopums, kas glabājas datu bāzē" at bounding box center [263, 158] width 186 height 17
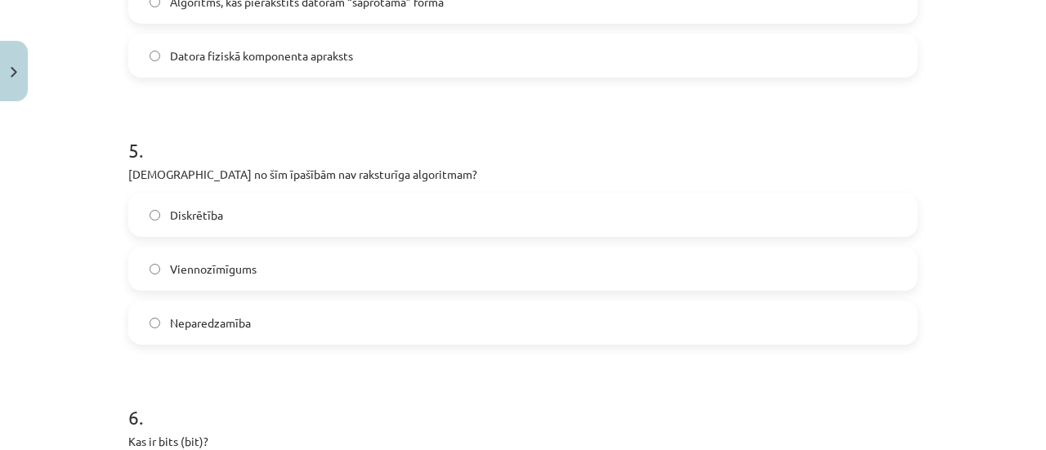
scroll to position [1408, 0]
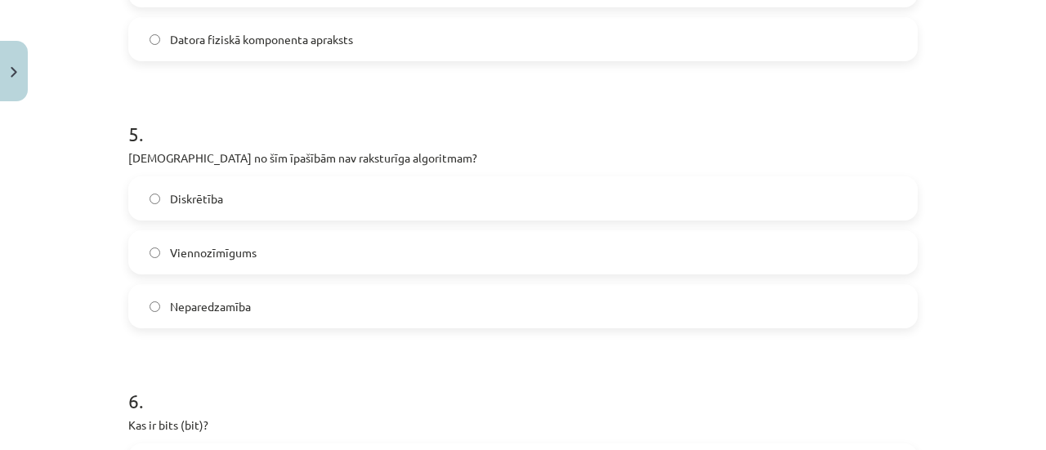
click at [246, 244] on span "Viennozīmīgums" at bounding box center [213, 252] width 87 height 17
click at [252, 201] on label "Diskrētība" at bounding box center [523, 198] width 786 height 41
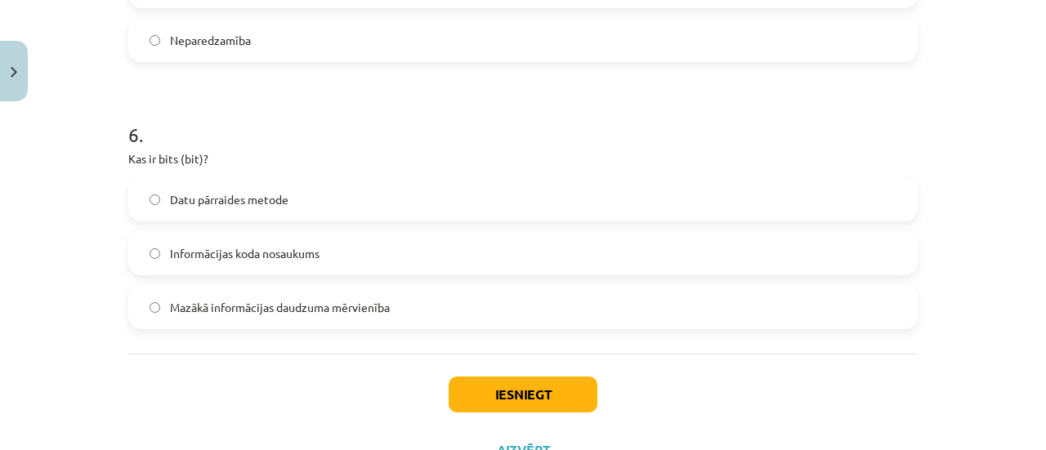
scroll to position [1678, 0]
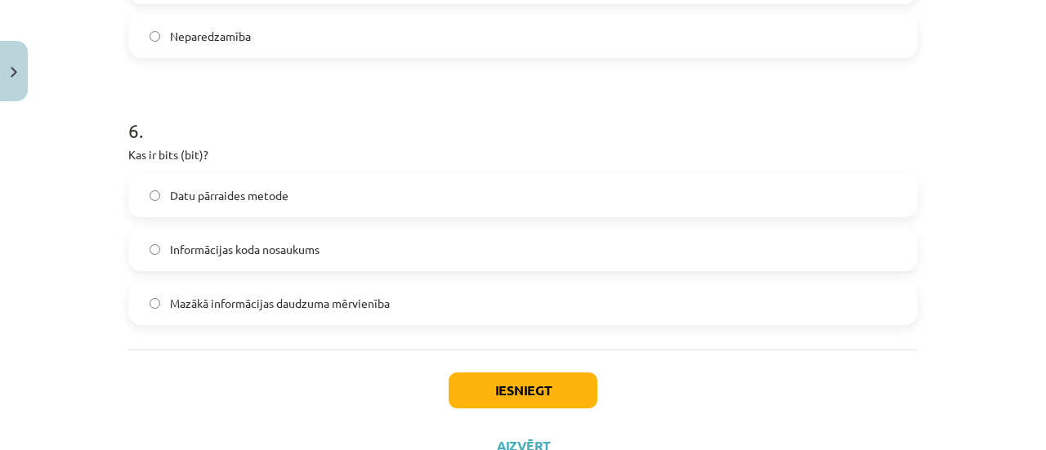
click at [336, 295] on span "Mazākā informācijas daudzuma mērvienība" at bounding box center [280, 303] width 220 height 17
click at [498, 384] on button "Iesniegt" at bounding box center [522, 391] width 149 height 36
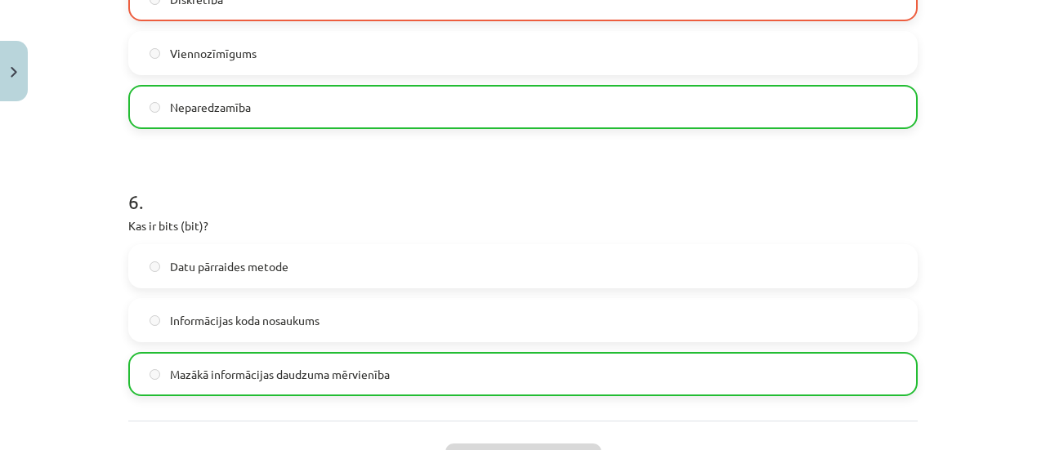
scroll to position [1792, 0]
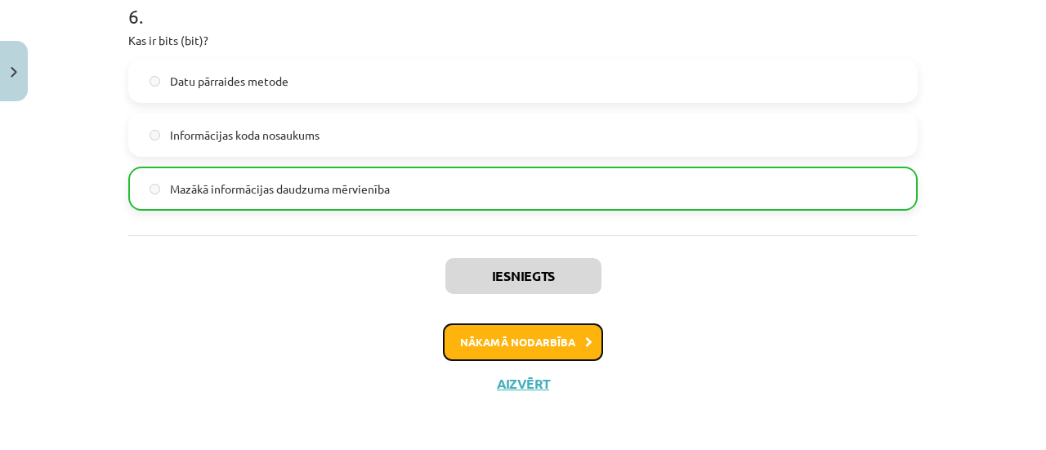
click at [502, 337] on button "Nākamā nodarbība" at bounding box center [523, 343] width 160 height 38
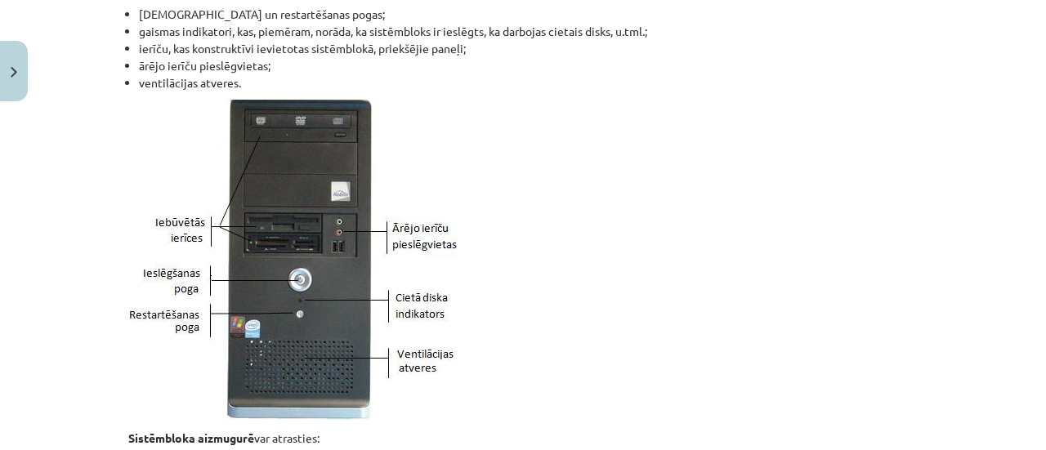
scroll to position [1230, 0]
